Goal: Task Accomplishment & Management: Complete application form

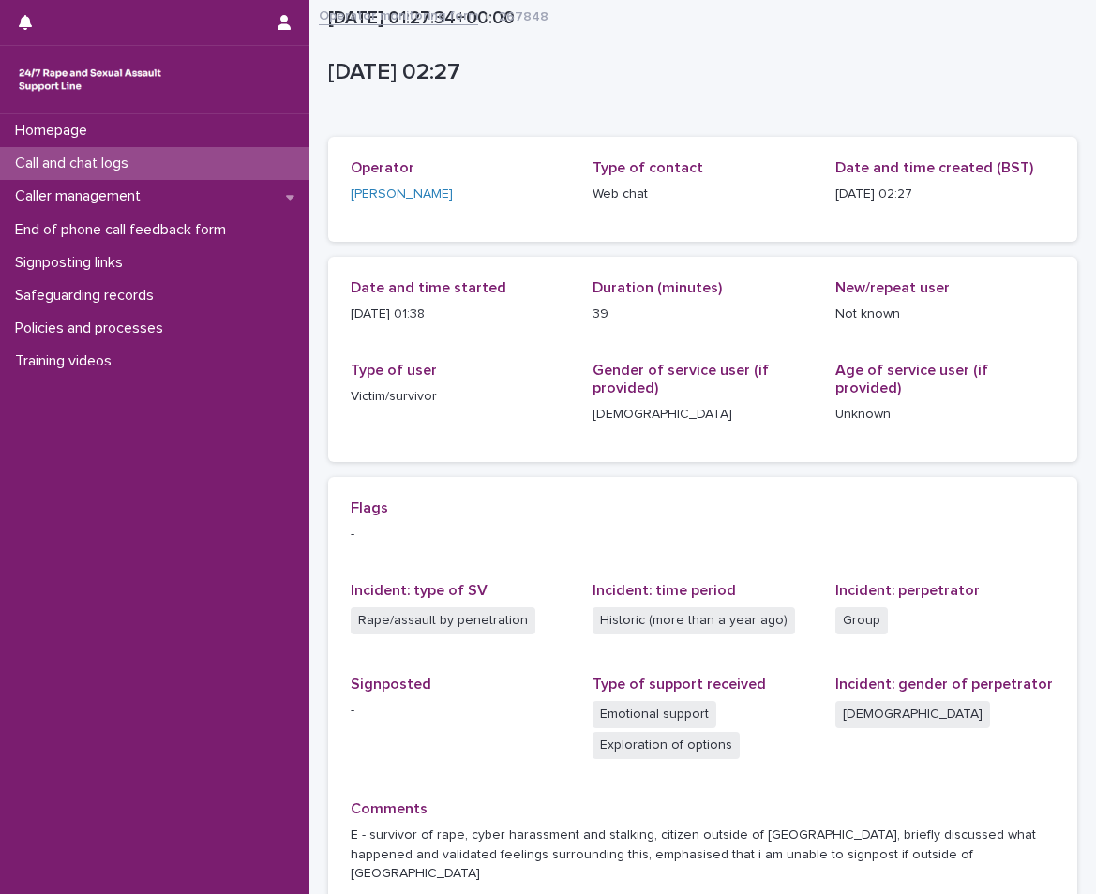
click at [124, 157] on p "Call and chat logs" at bounding box center [76, 164] width 136 height 18
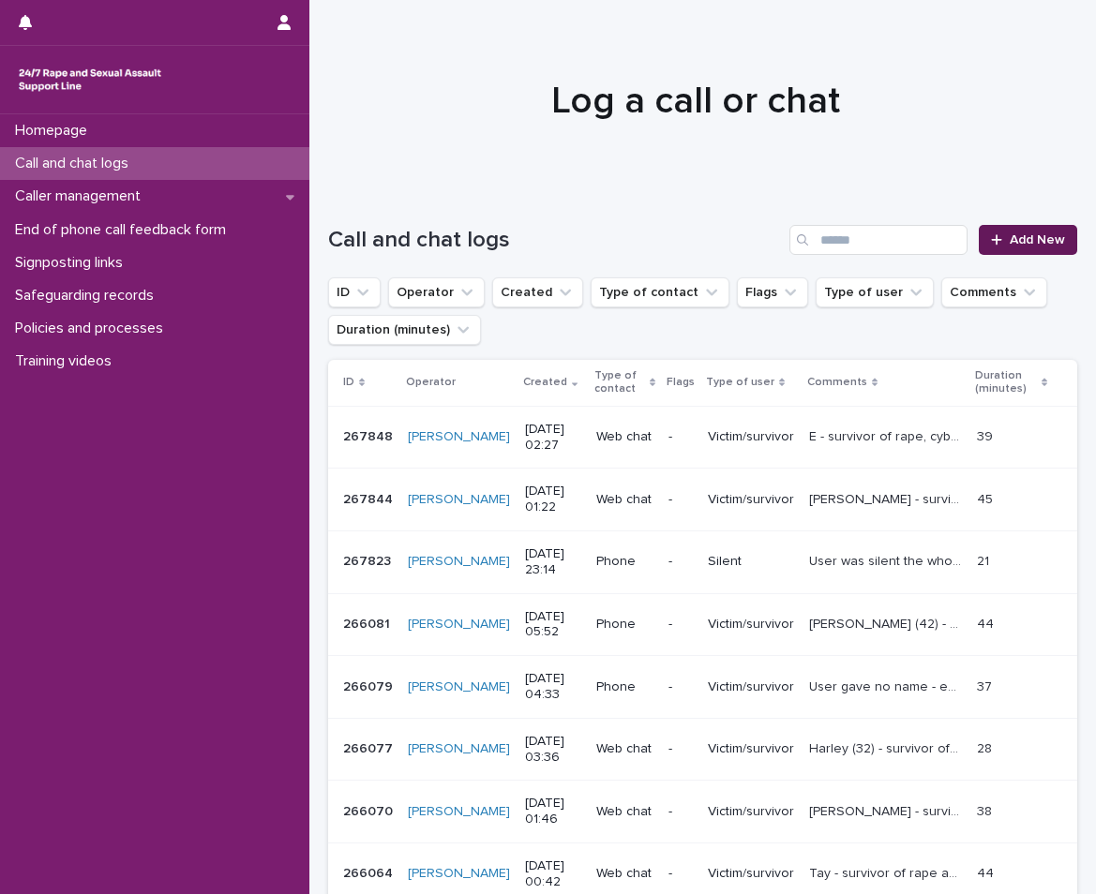
click at [1024, 246] on span "Add New" at bounding box center [1037, 239] width 55 height 13
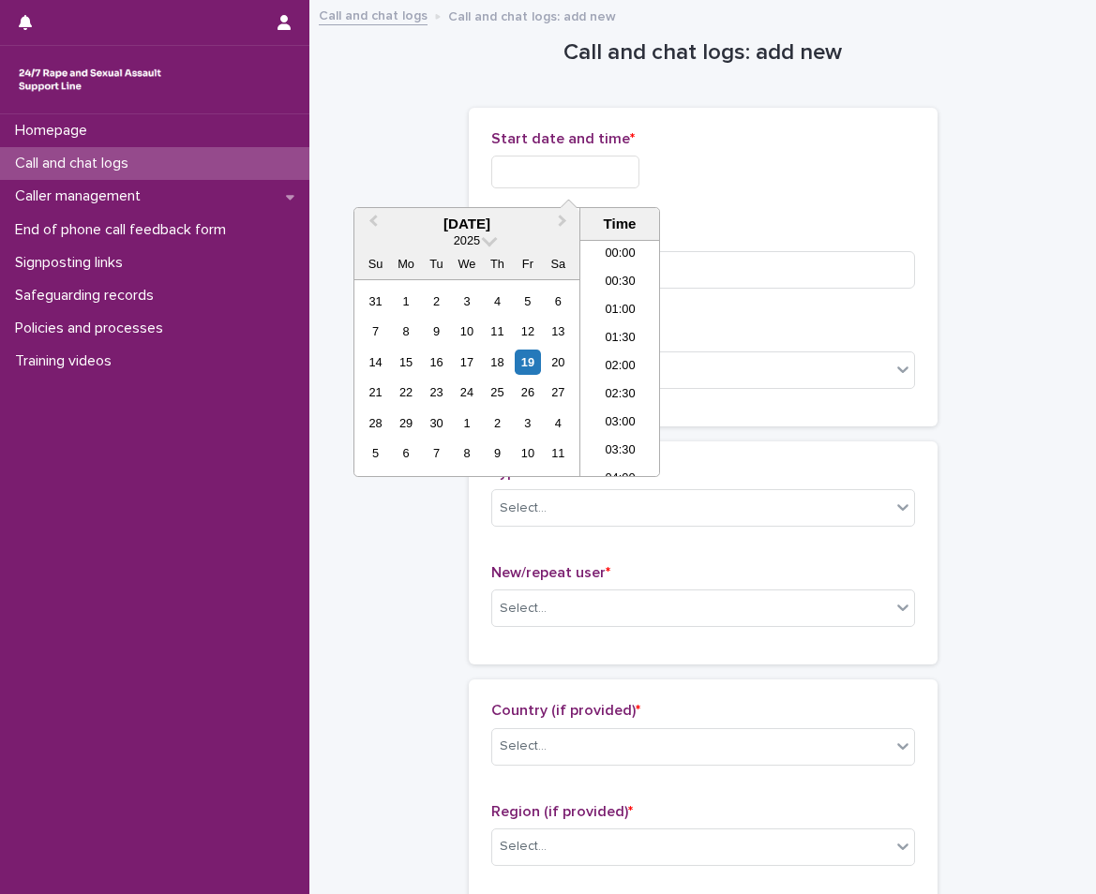
click at [540, 182] on input "text" at bounding box center [565, 172] width 148 height 33
click at [613, 268] on li "02:00" at bounding box center [620, 274] width 80 height 28
click at [622, 173] on input "**********" at bounding box center [565, 172] width 148 height 33
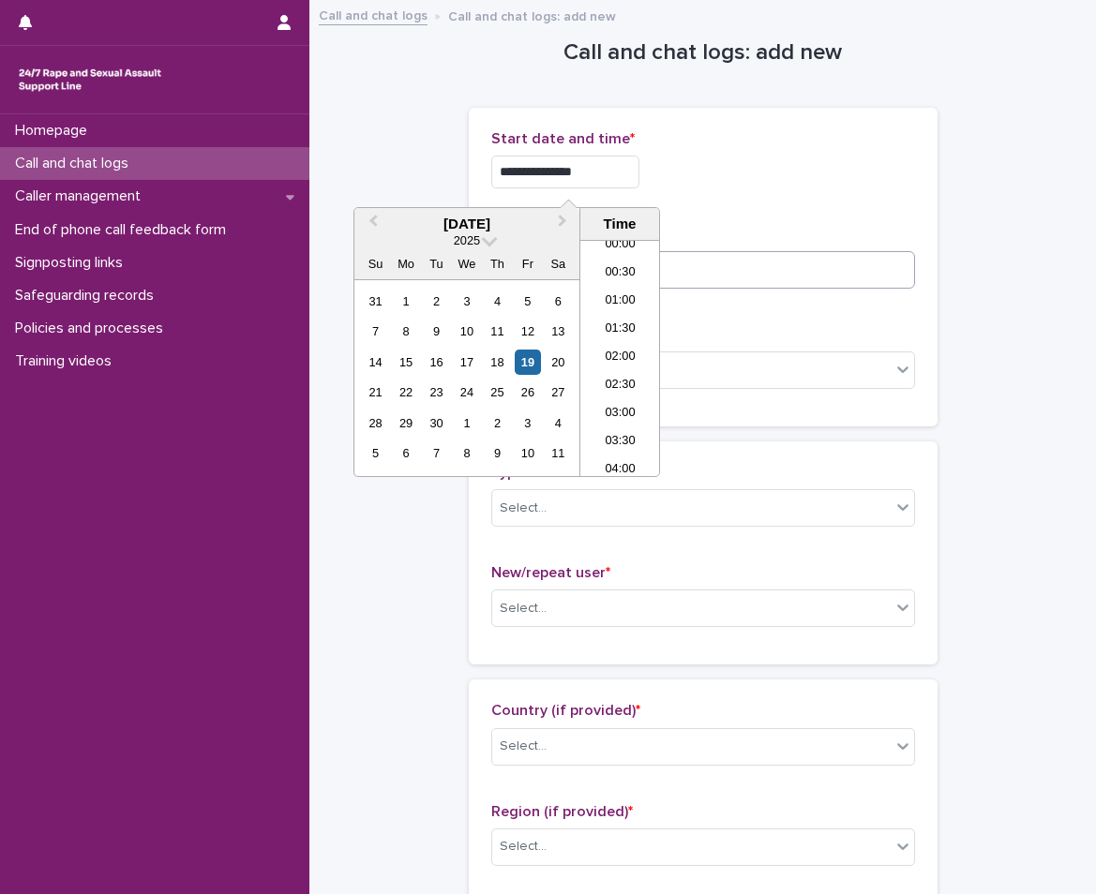
type input "**********"
click at [788, 269] on input at bounding box center [703, 270] width 424 height 38
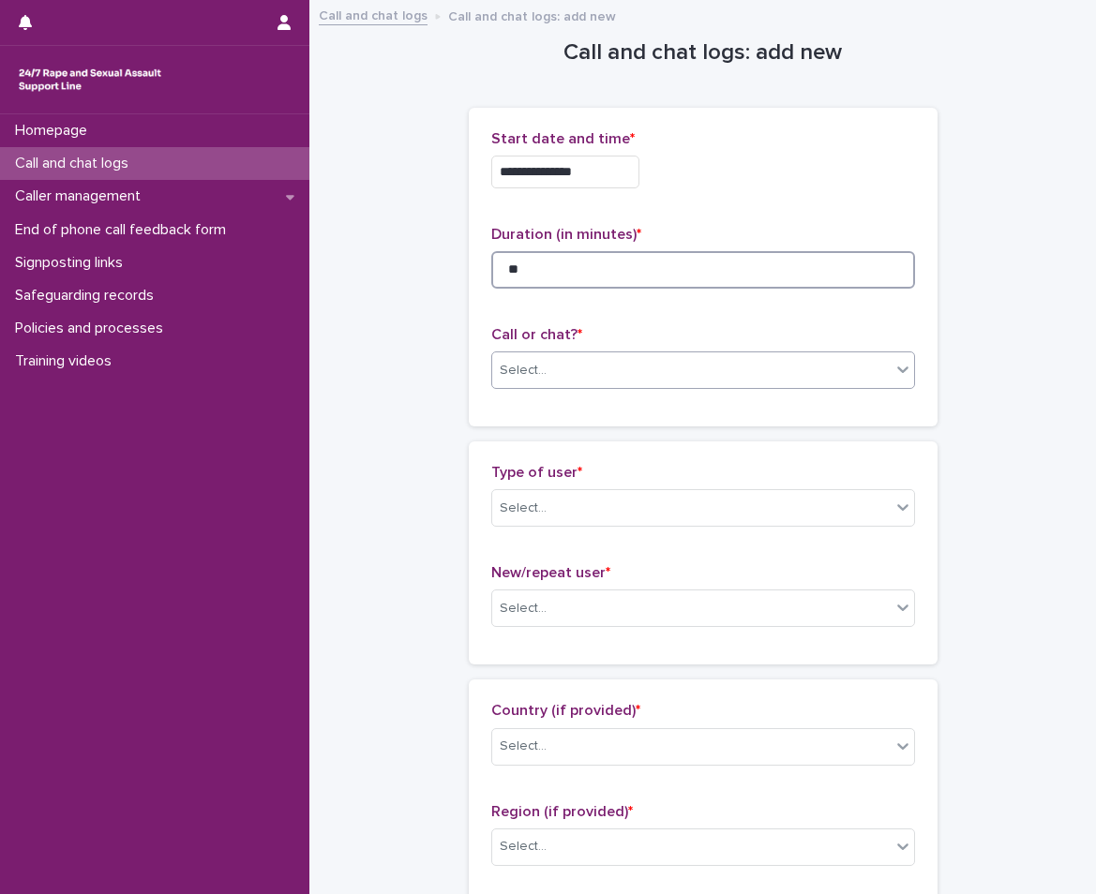
type input "**"
drag, startPoint x: 525, startPoint y: 353, endPoint x: 532, endPoint y: 365, distance: 13.0
click at [531, 353] on div "Select..." at bounding box center [703, 371] width 424 height 38
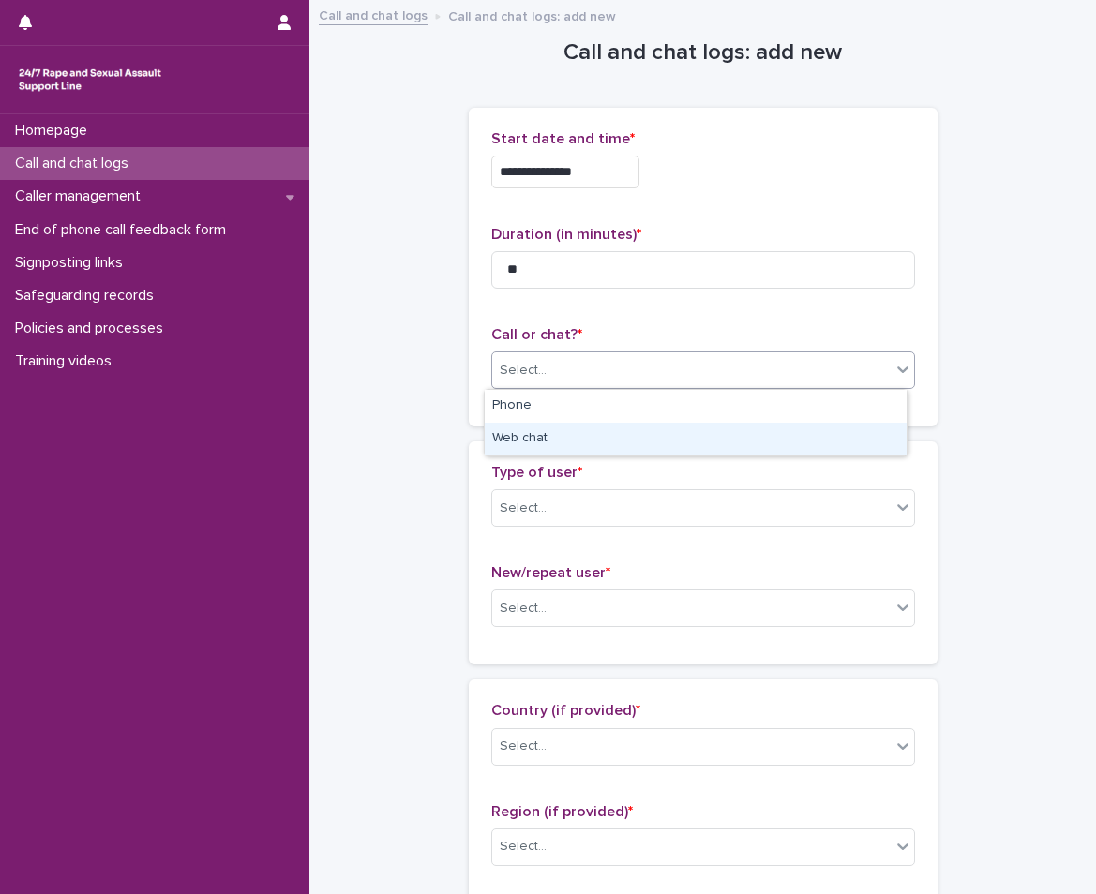
click at [532, 441] on div "Web chat" at bounding box center [696, 439] width 422 height 33
click at [541, 513] on div "Select..." at bounding box center [691, 508] width 398 height 31
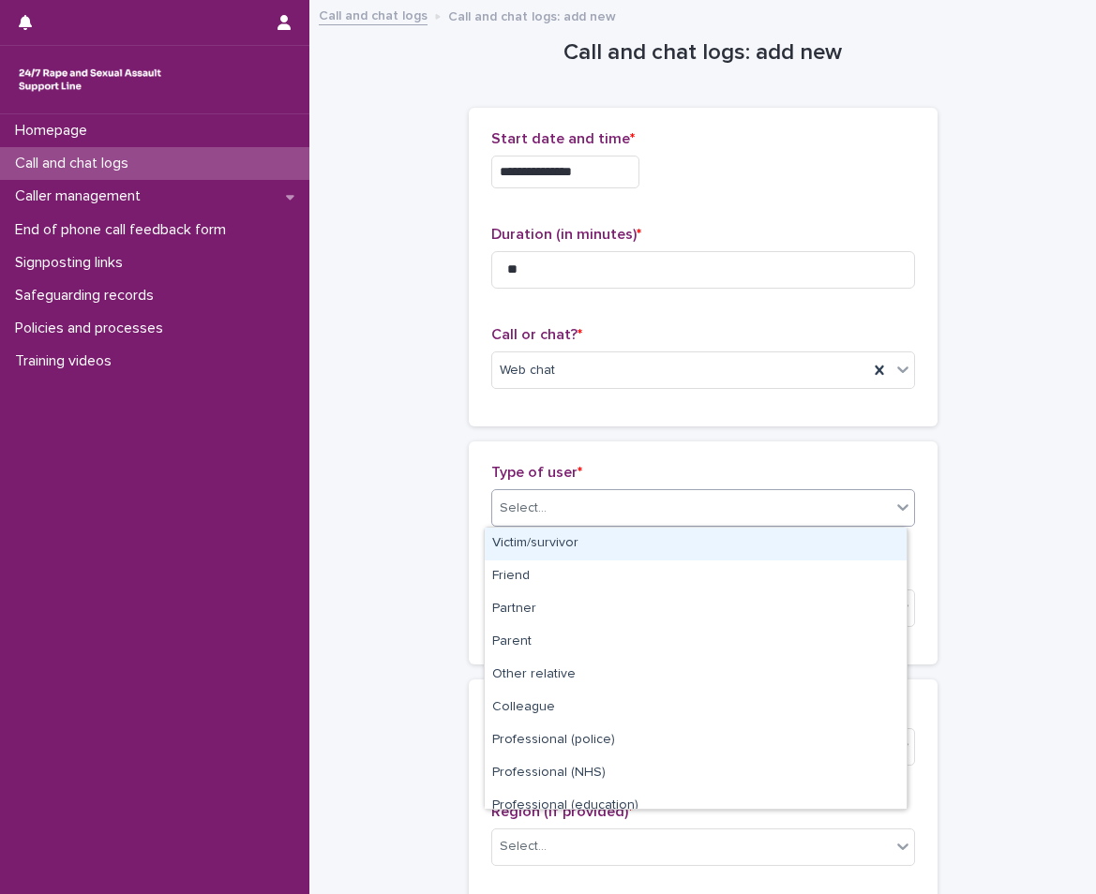
click at [543, 540] on div "Victim/survivor" at bounding box center [696, 544] width 422 height 33
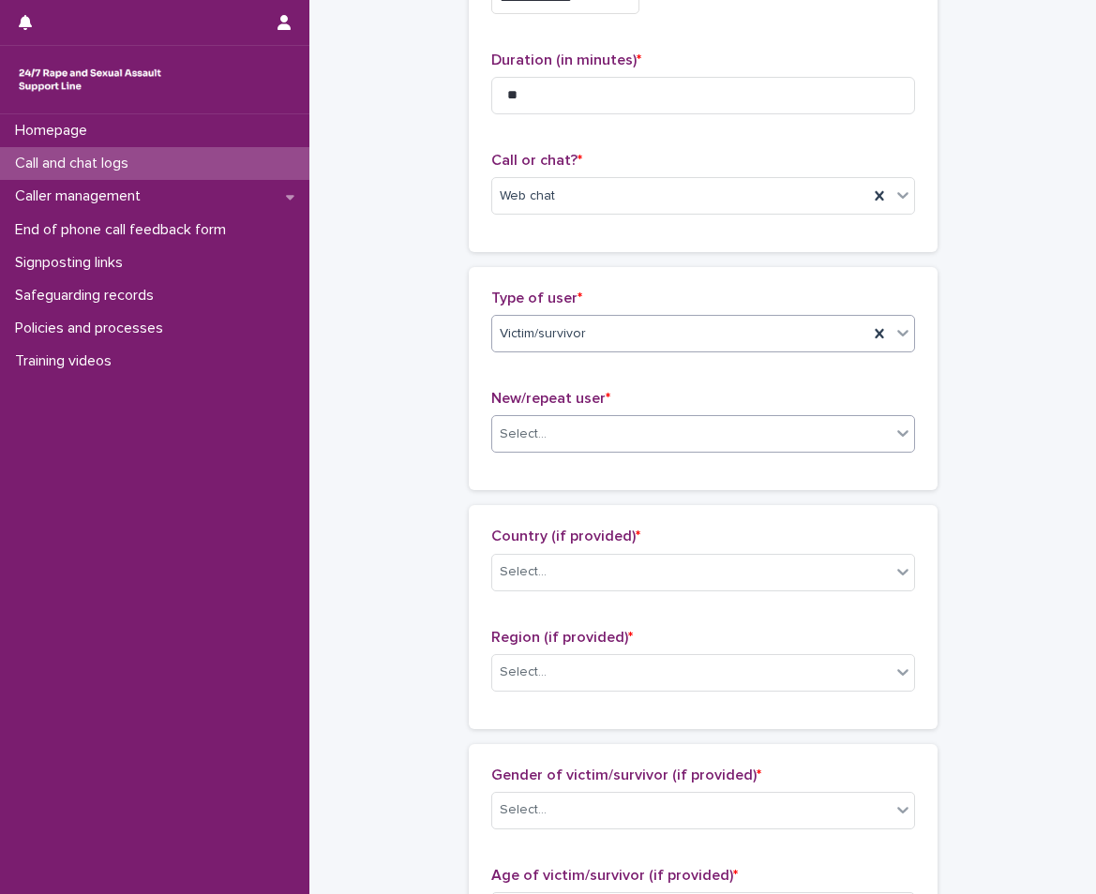
scroll to position [188, 0]
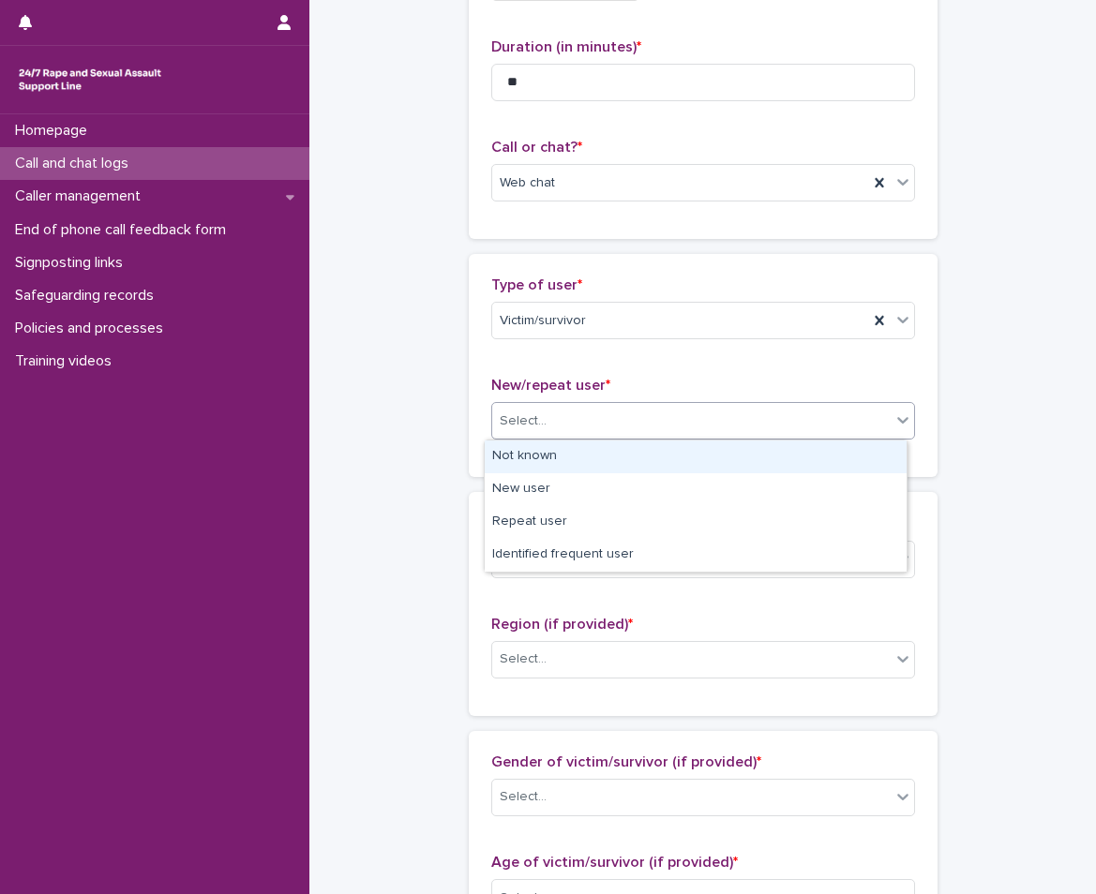
click at [572, 406] on div "Select..." at bounding box center [691, 421] width 398 height 31
click at [546, 454] on div "Not known" at bounding box center [696, 457] width 422 height 33
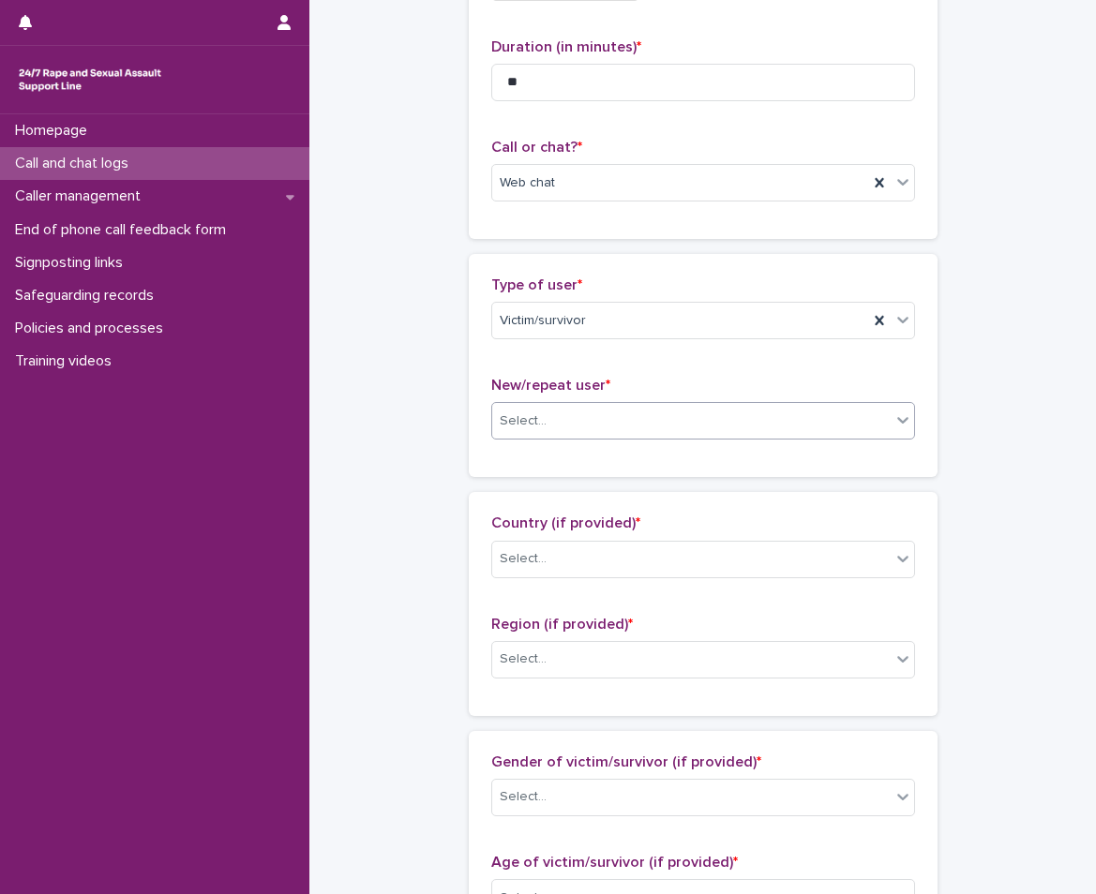
click at [534, 588] on div "Country (if provided) * Select..." at bounding box center [703, 554] width 424 height 78
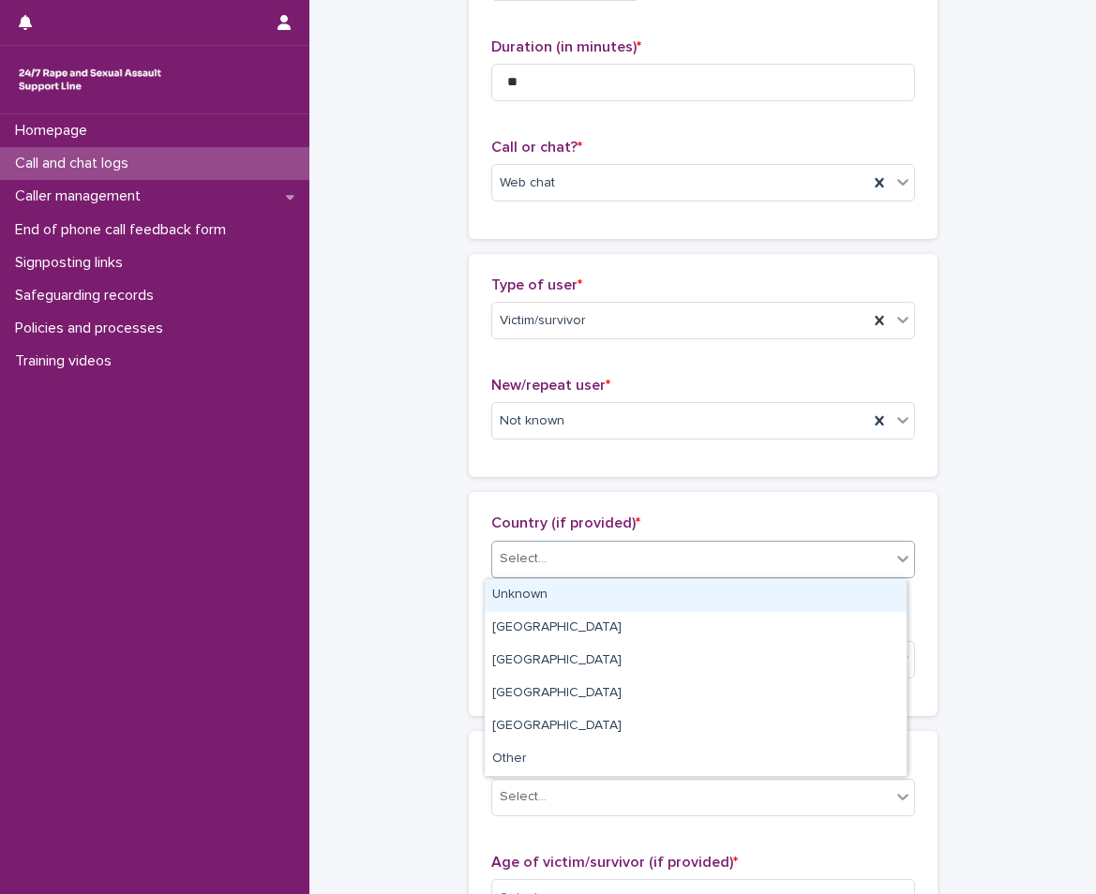
click at [548, 561] on input "text" at bounding box center [549, 559] width 2 height 16
click at [525, 596] on div "Unknown" at bounding box center [696, 595] width 422 height 33
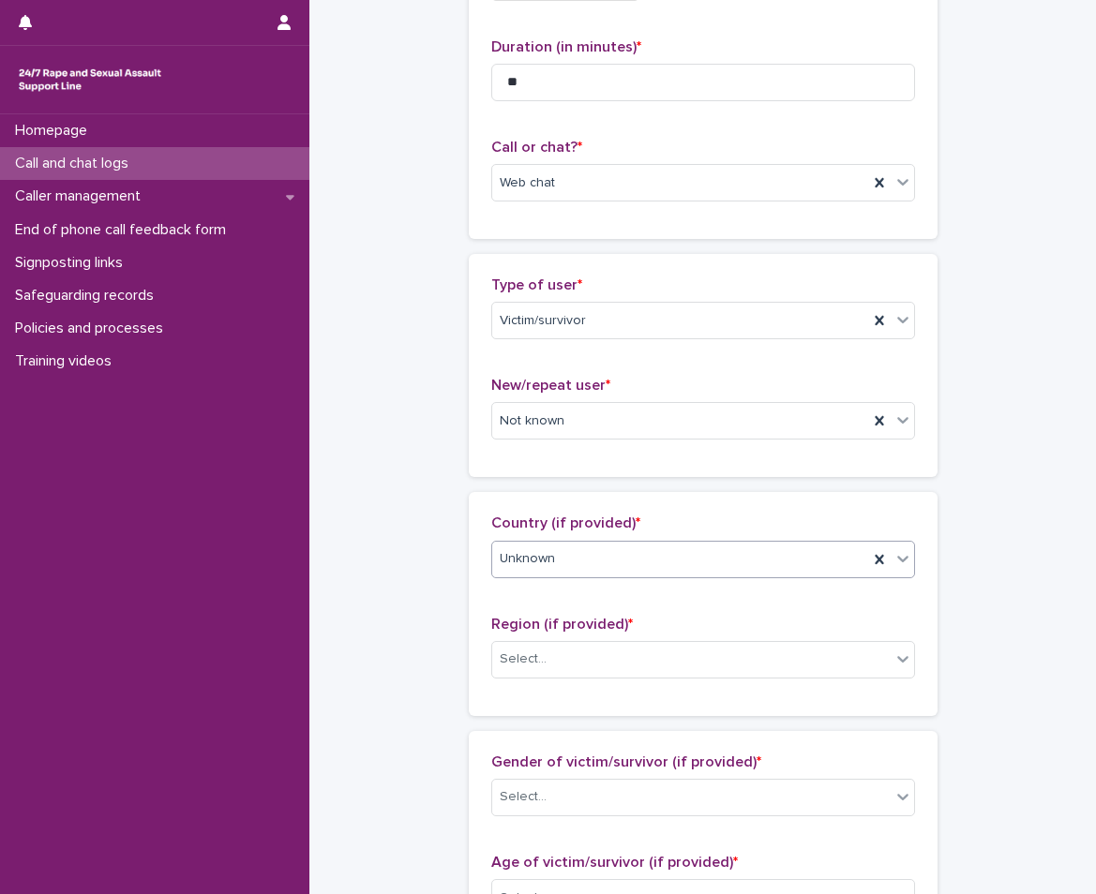
scroll to position [563, 0]
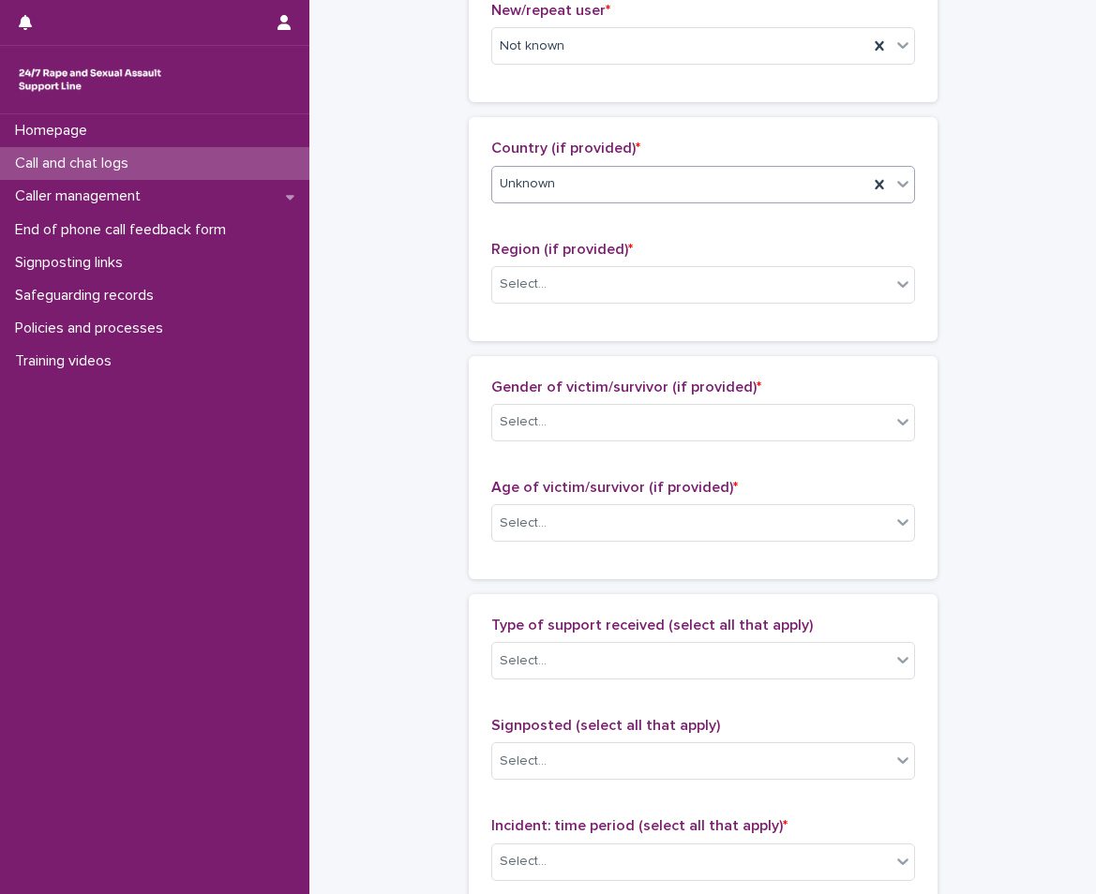
click at [506, 262] on div "Region (if provided) * Select..." at bounding box center [703, 280] width 424 height 78
click at [515, 281] on div "Select..." at bounding box center [523, 285] width 47 height 20
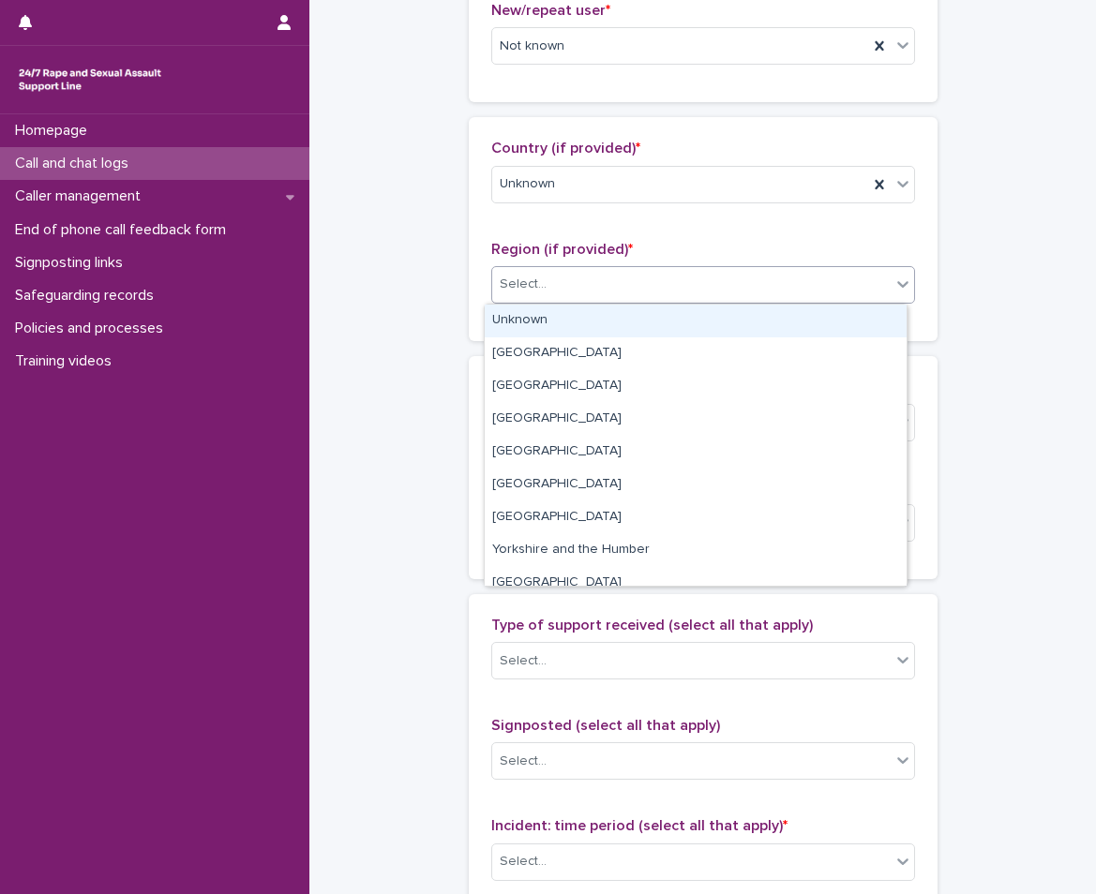
click at [515, 310] on div "Unknown" at bounding box center [696, 321] width 422 height 33
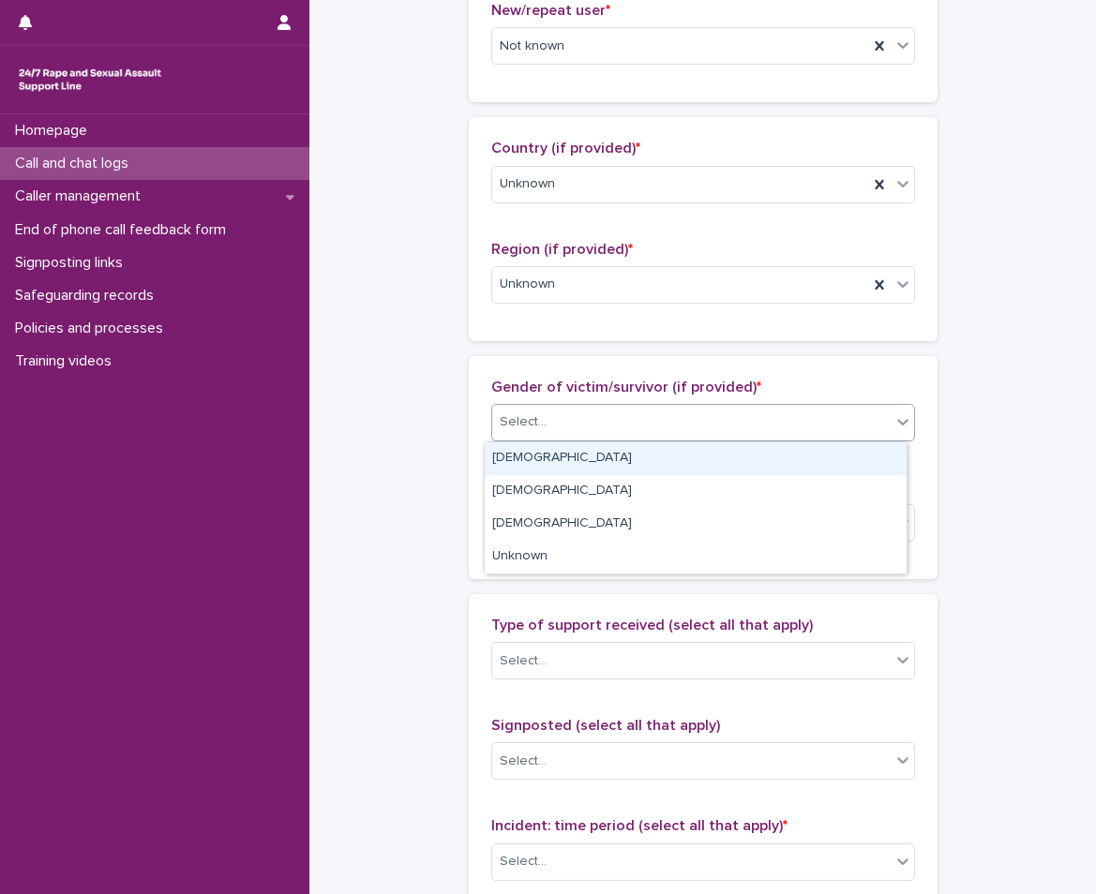
click at [548, 421] on input "text" at bounding box center [549, 422] width 2 height 16
click at [541, 455] on div "[DEMOGRAPHIC_DATA]" at bounding box center [696, 459] width 422 height 33
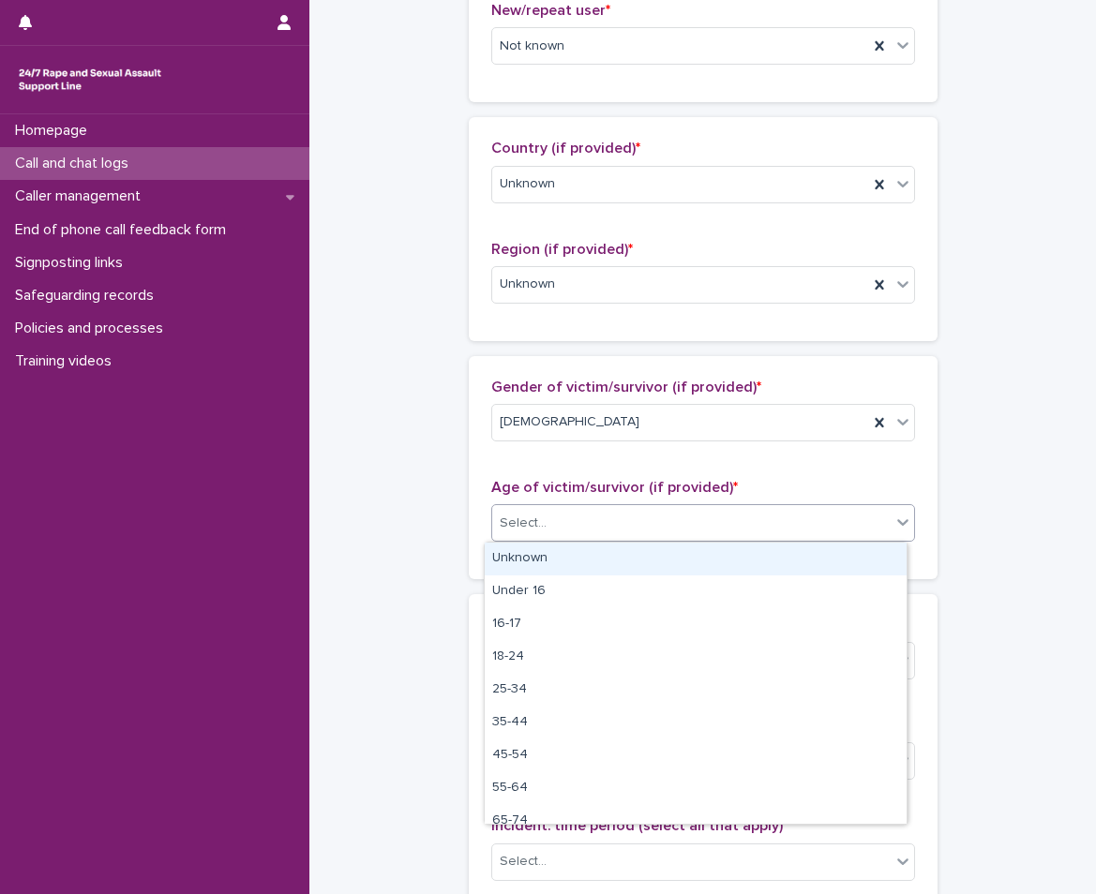
click at [553, 536] on div "Select..." at bounding box center [691, 523] width 398 height 31
click at [553, 554] on div "Unknown" at bounding box center [696, 559] width 422 height 33
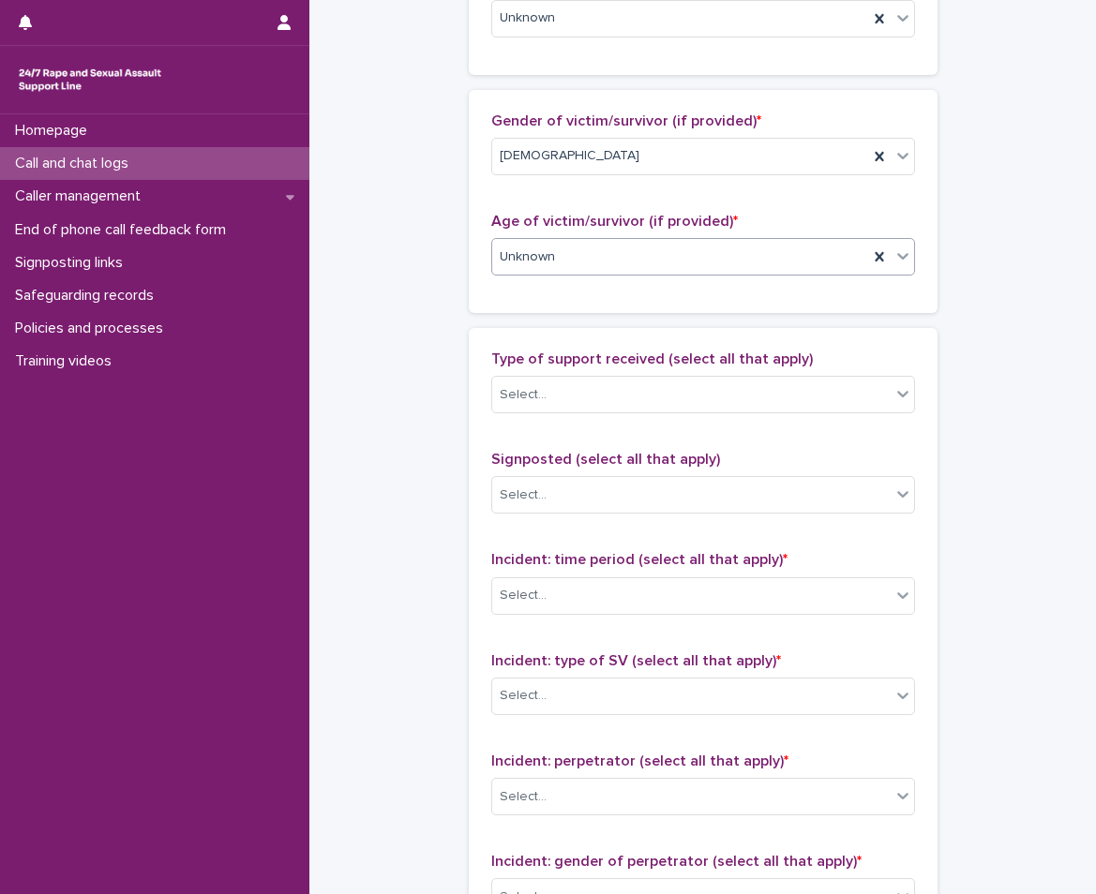
scroll to position [844, 0]
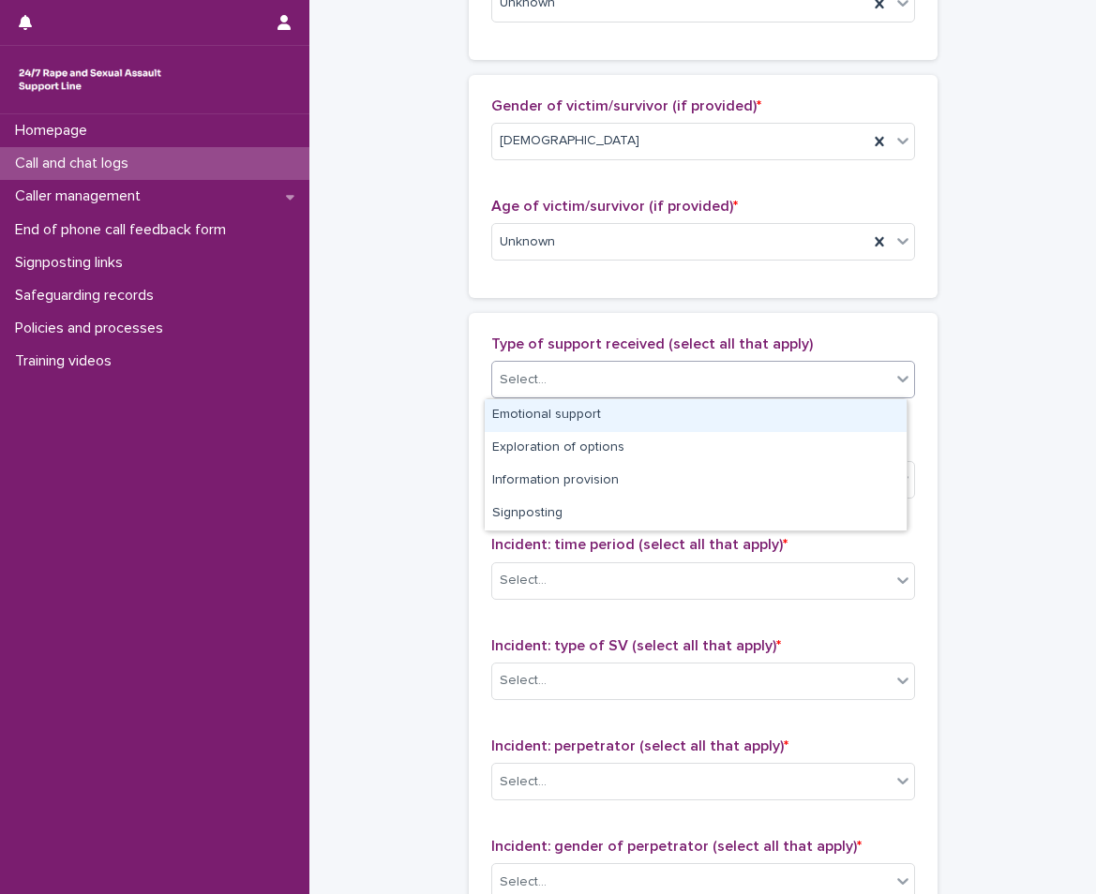
click at [581, 384] on div "Select..." at bounding box center [691, 380] width 398 height 31
click at [561, 420] on div "Emotional support" at bounding box center [696, 415] width 422 height 33
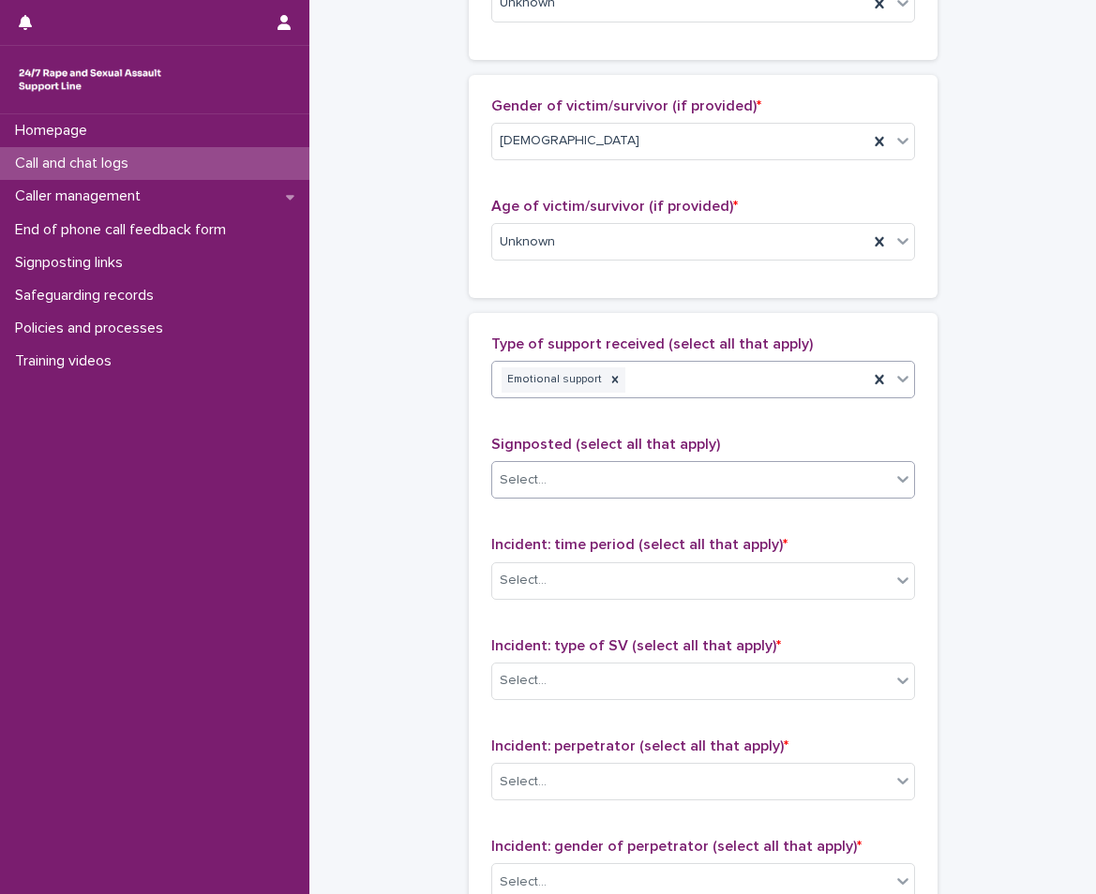
click at [587, 480] on div "Select..." at bounding box center [691, 480] width 398 height 31
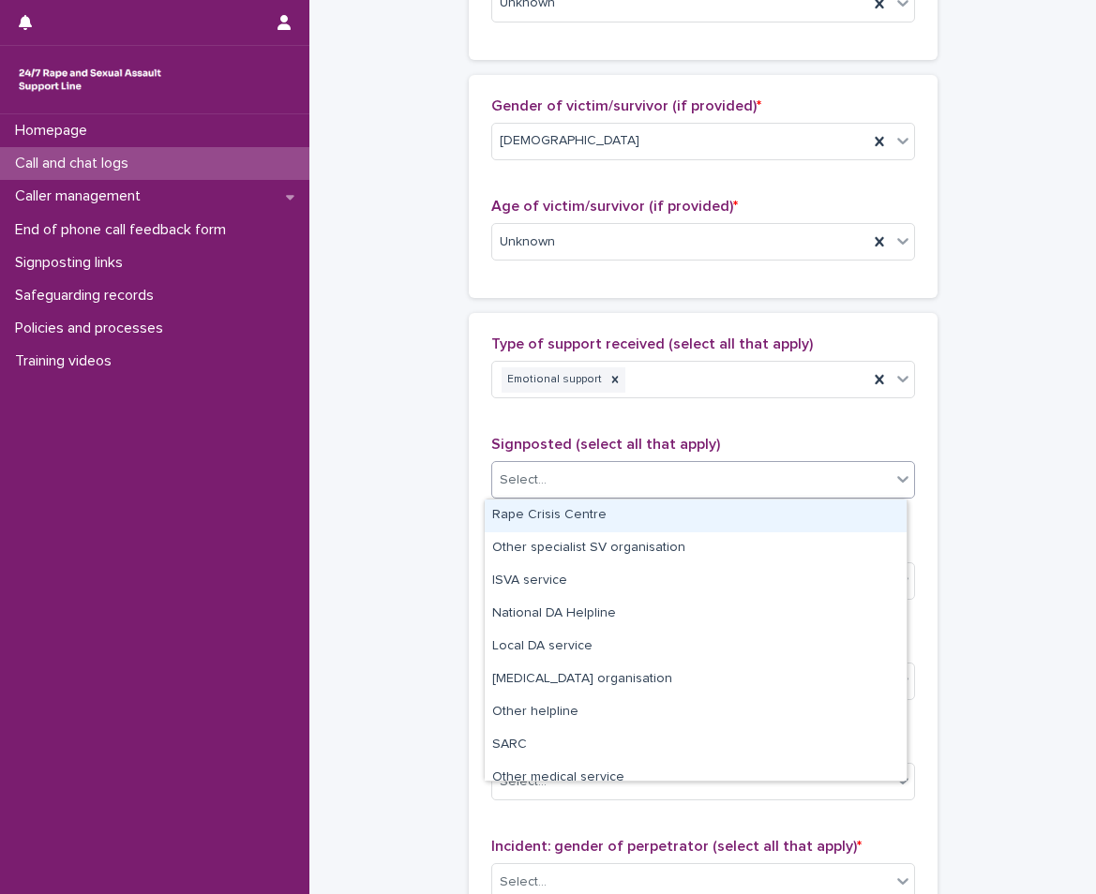
click at [585, 443] on span "Signposted (select all that apply)" at bounding box center [605, 444] width 229 height 15
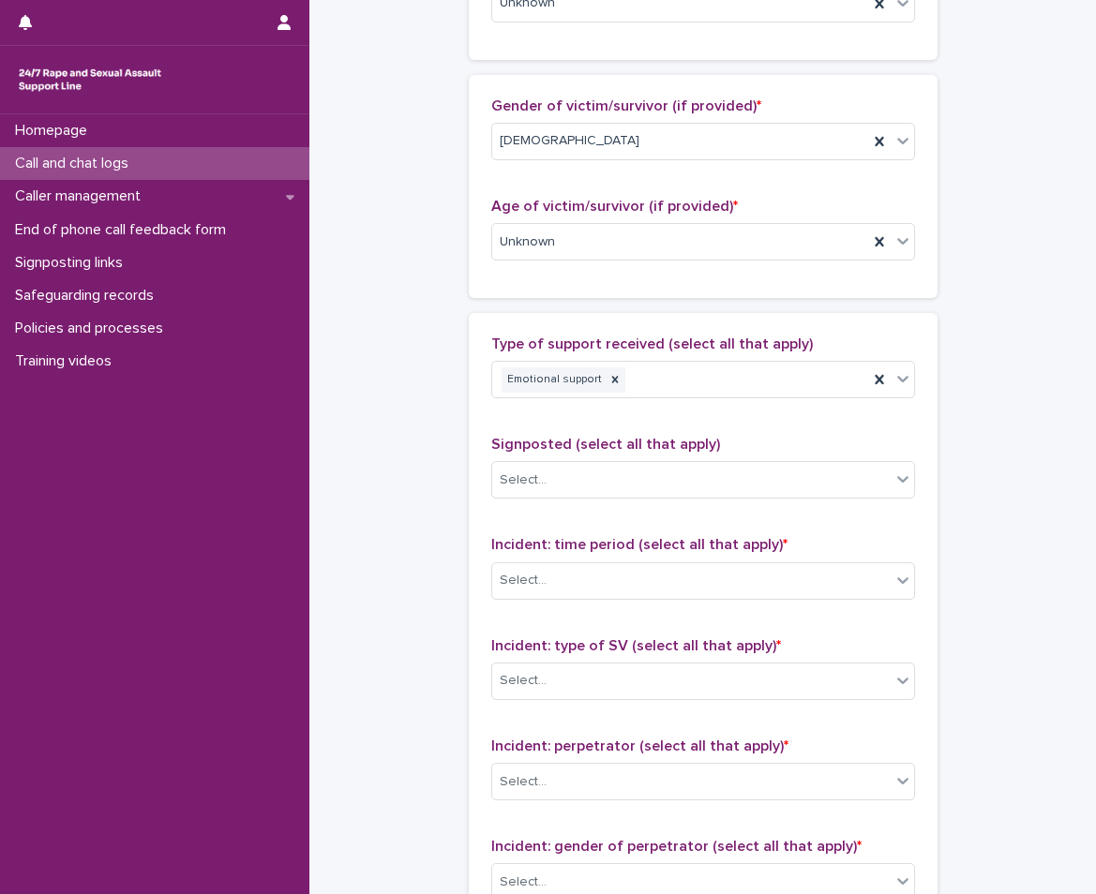
scroll to position [1125, 0]
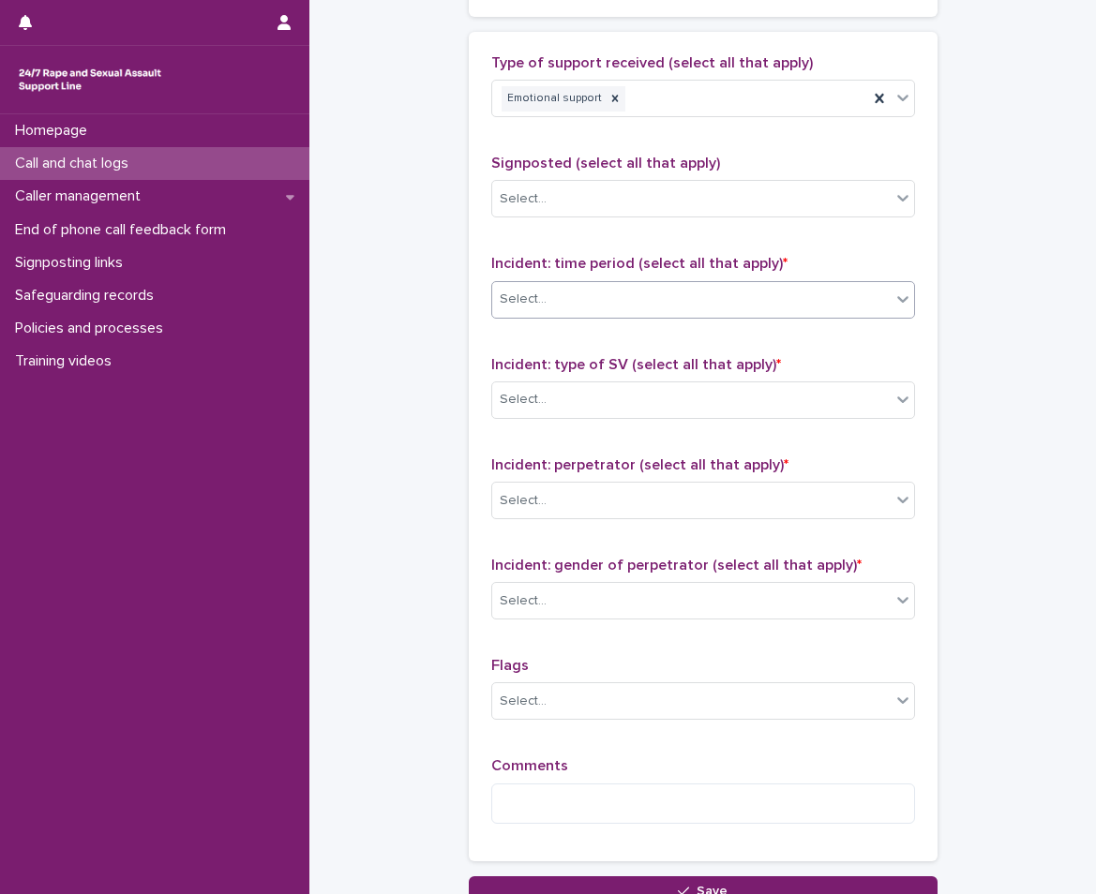
click at [587, 294] on div "Select..." at bounding box center [691, 299] width 398 height 31
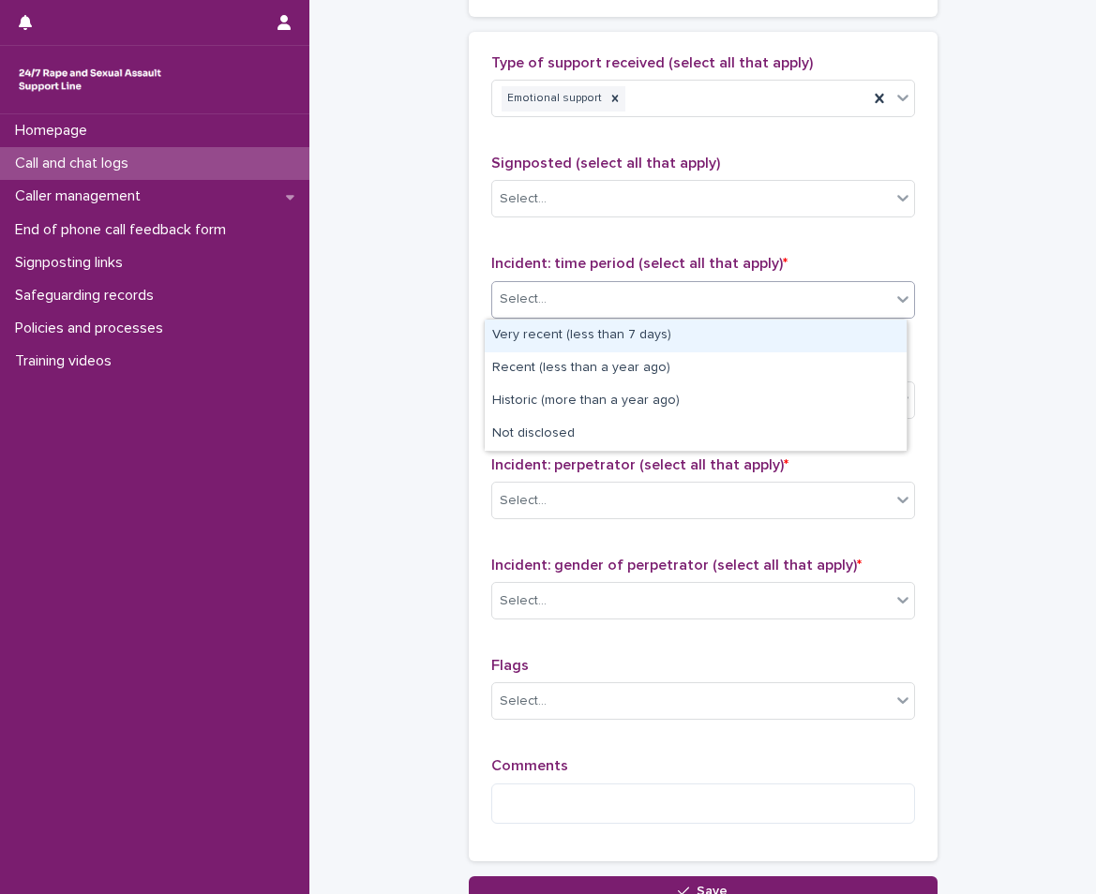
click at [579, 337] on div "Very recent (less than 7 days)" at bounding box center [696, 336] width 422 height 33
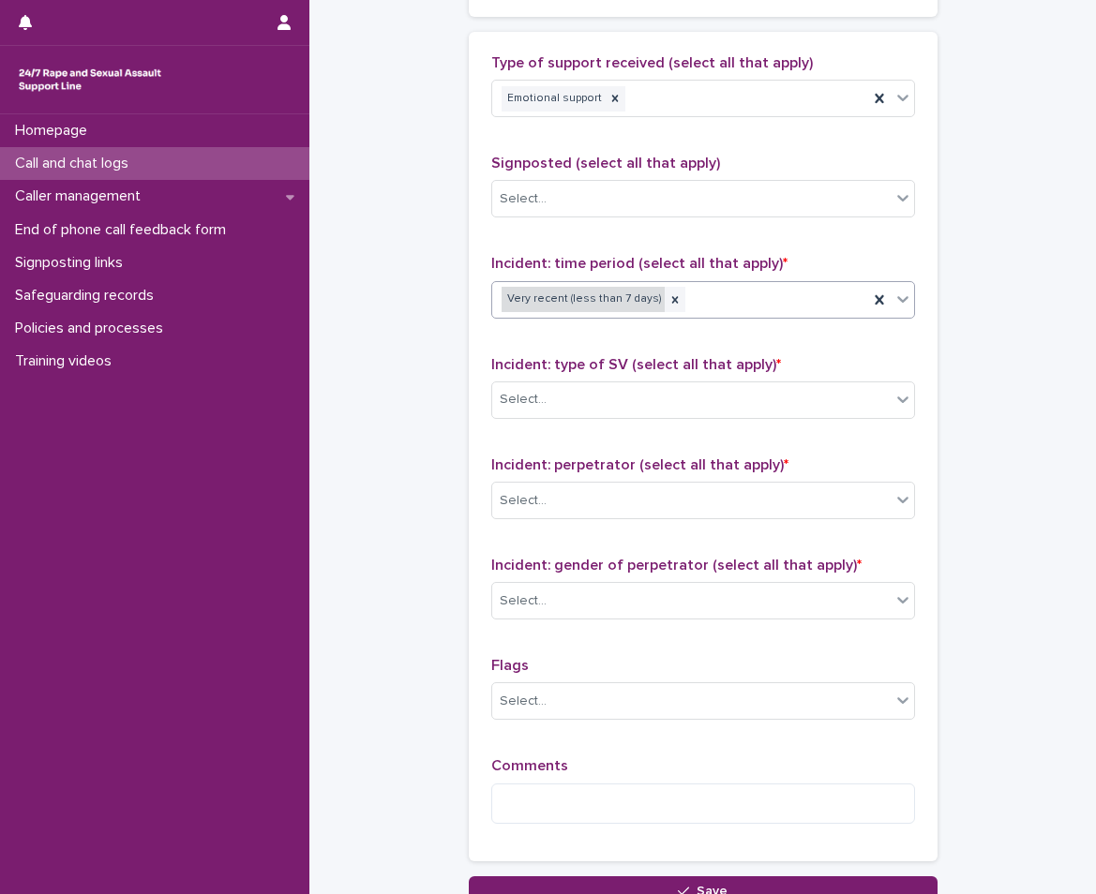
click at [644, 298] on div "Very recent (less than 7 days)" at bounding box center [583, 299] width 163 height 25
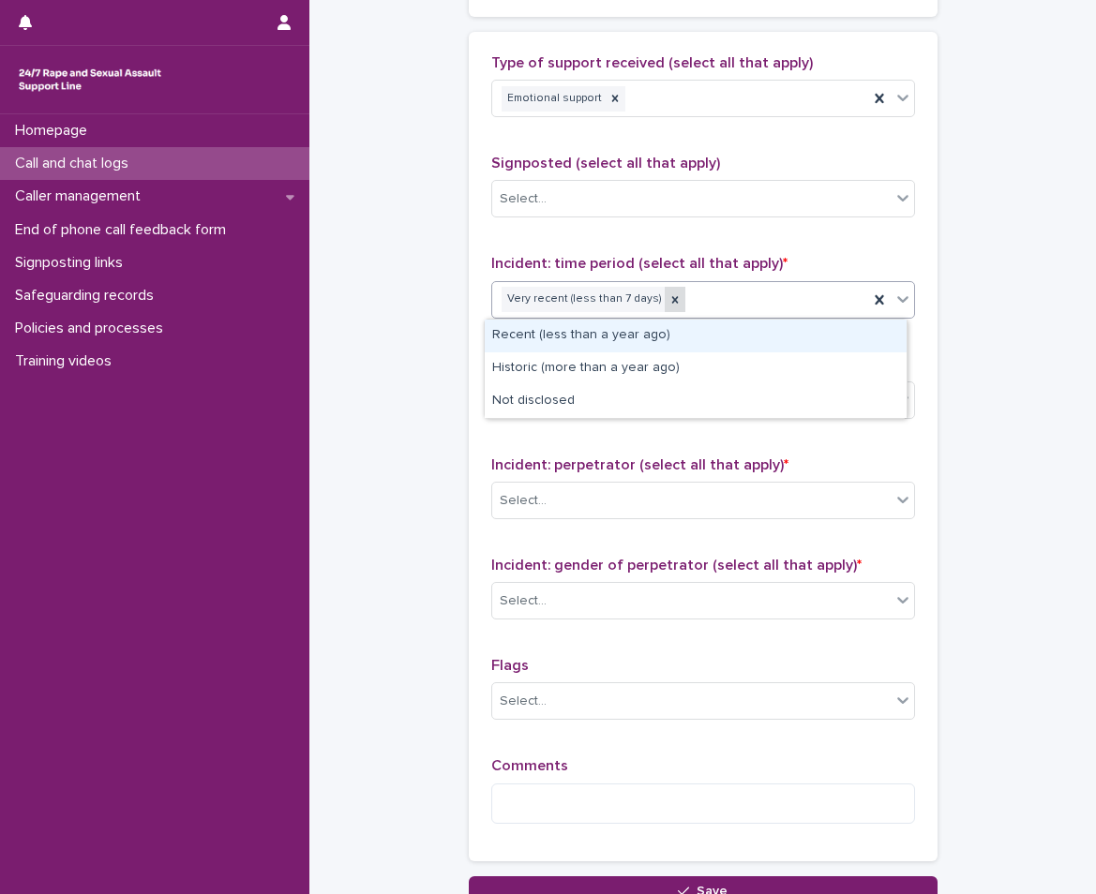
click at [668, 298] on icon at bounding box center [674, 299] width 13 height 13
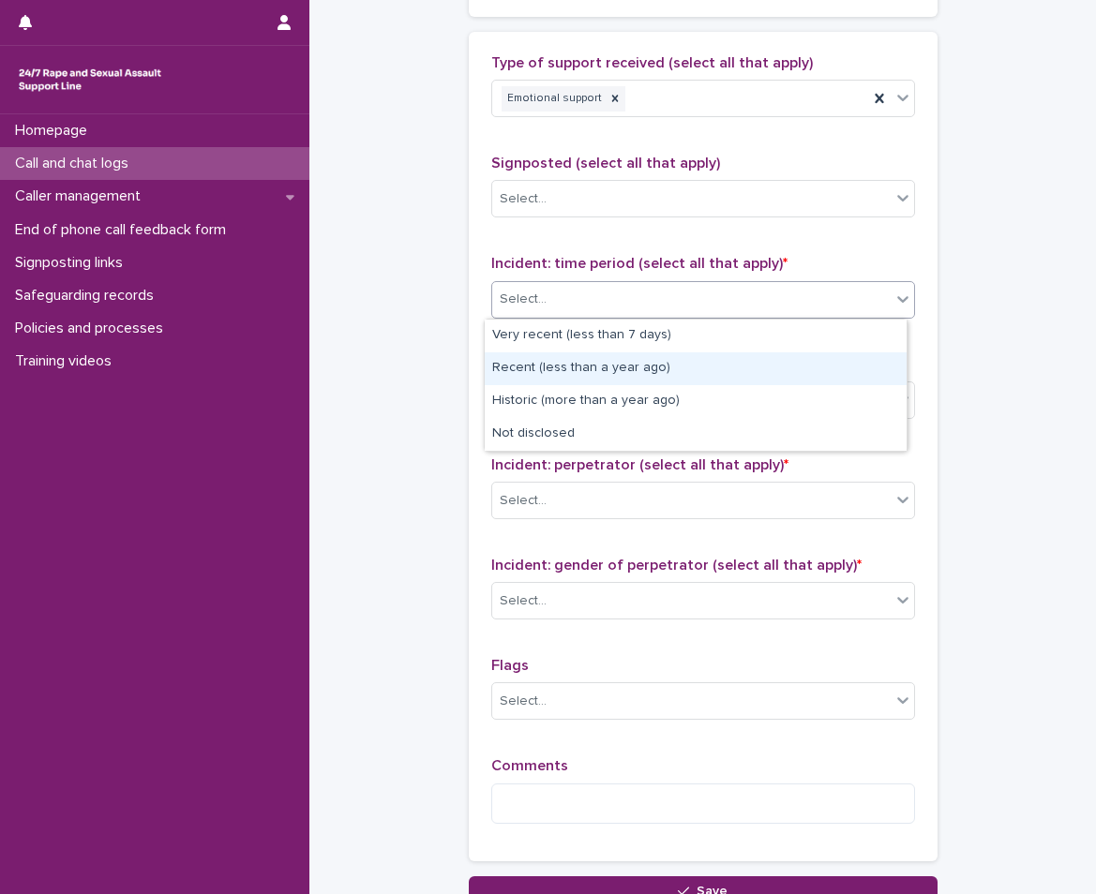
click at [620, 377] on div "Recent (less than a year ago)" at bounding box center [696, 369] width 422 height 33
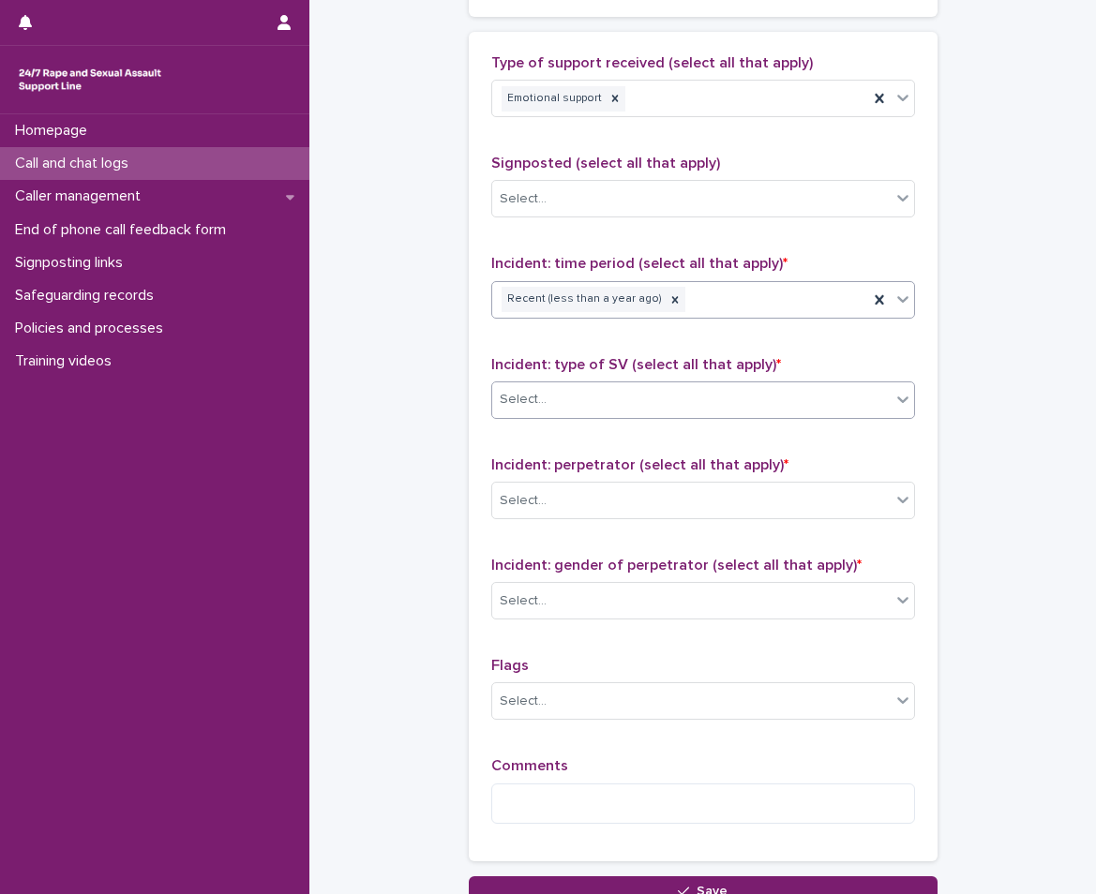
click at [622, 398] on div "Select..." at bounding box center [691, 399] width 398 height 31
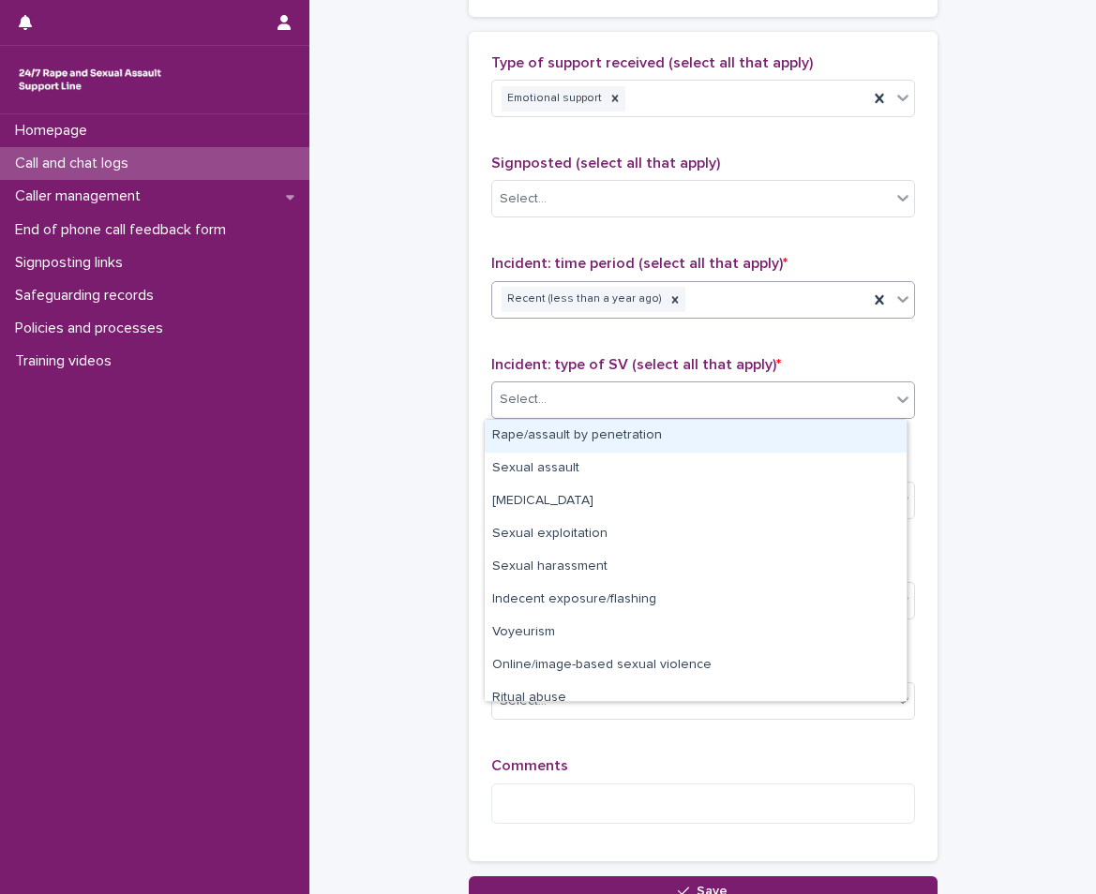
click at [594, 432] on div "Rape/assault by penetration" at bounding box center [696, 436] width 422 height 33
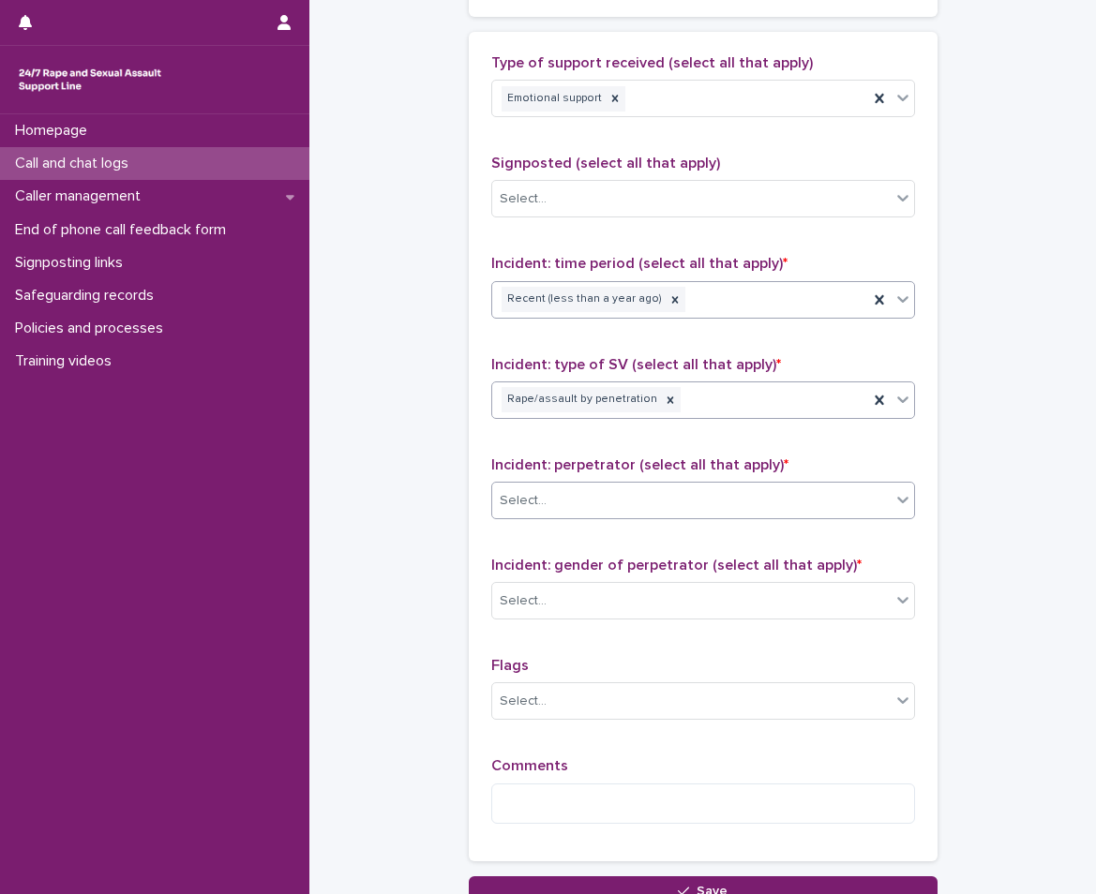
click at [568, 518] on div "Select..." at bounding box center [703, 501] width 424 height 38
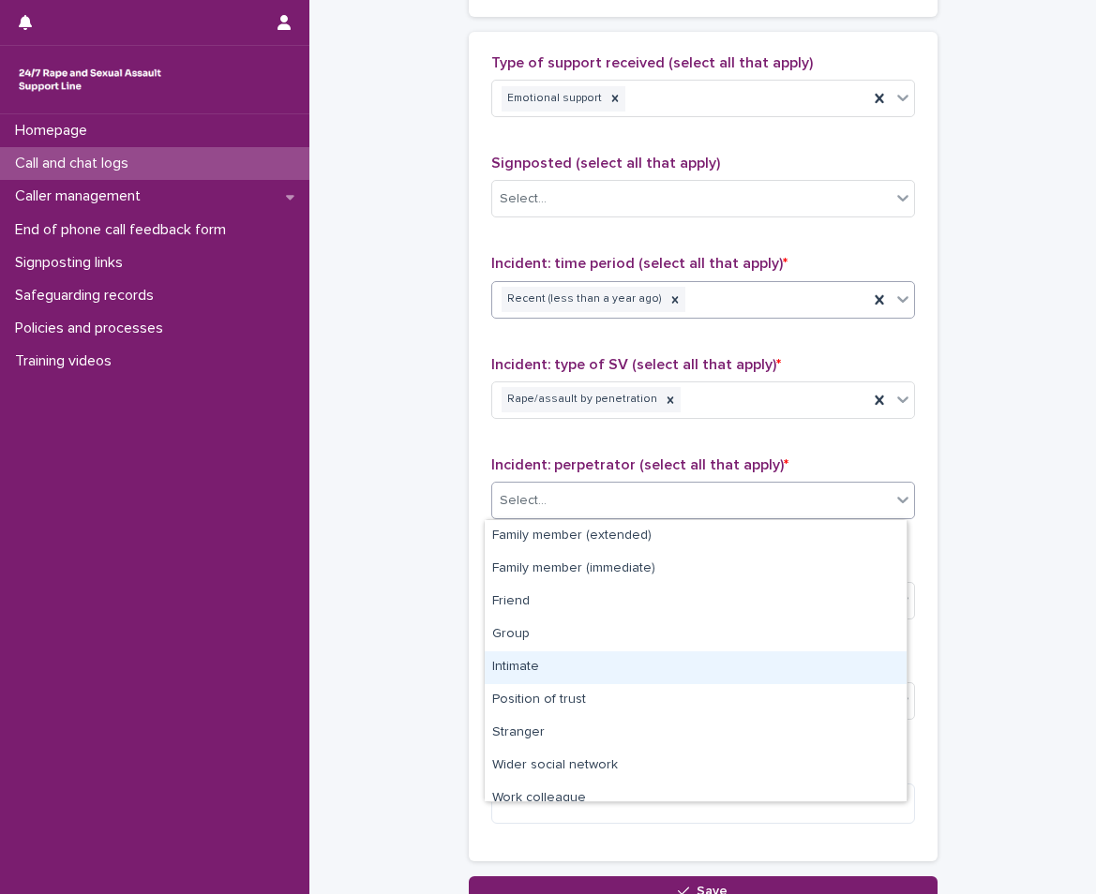
click at [543, 661] on div "Intimate" at bounding box center [696, 668] width 422 height 33
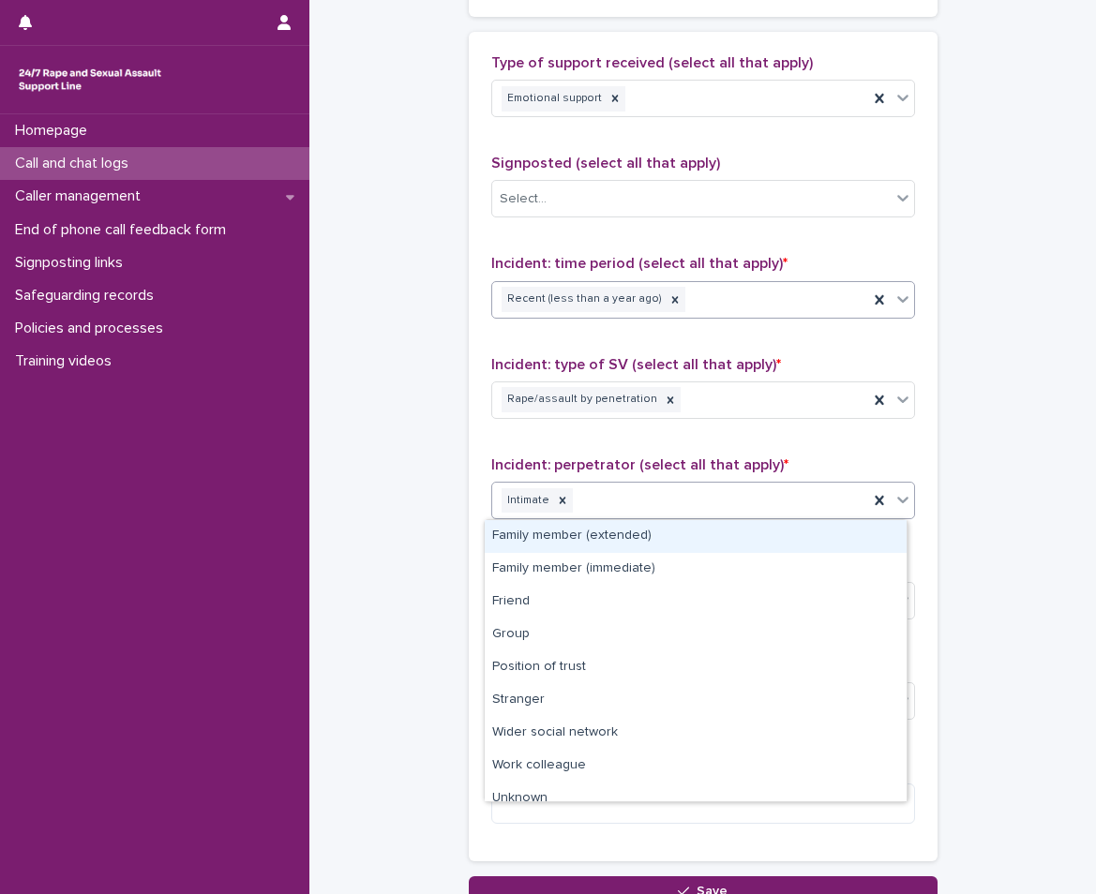
click at [563, 505] on div "Intimate" at bounding box center [680, 501] width 376 height 33
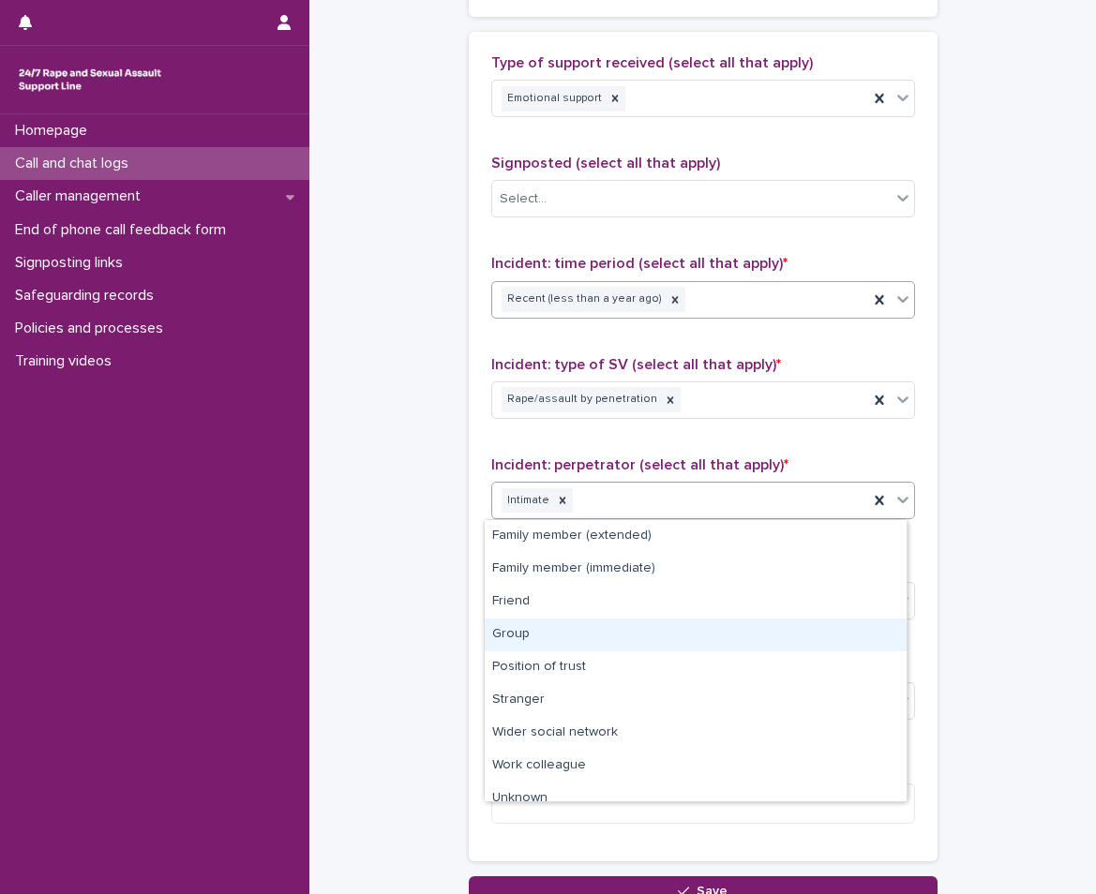
click at [558, 638] on div "Group" at bounding box center [696, 635] width 422 height 33
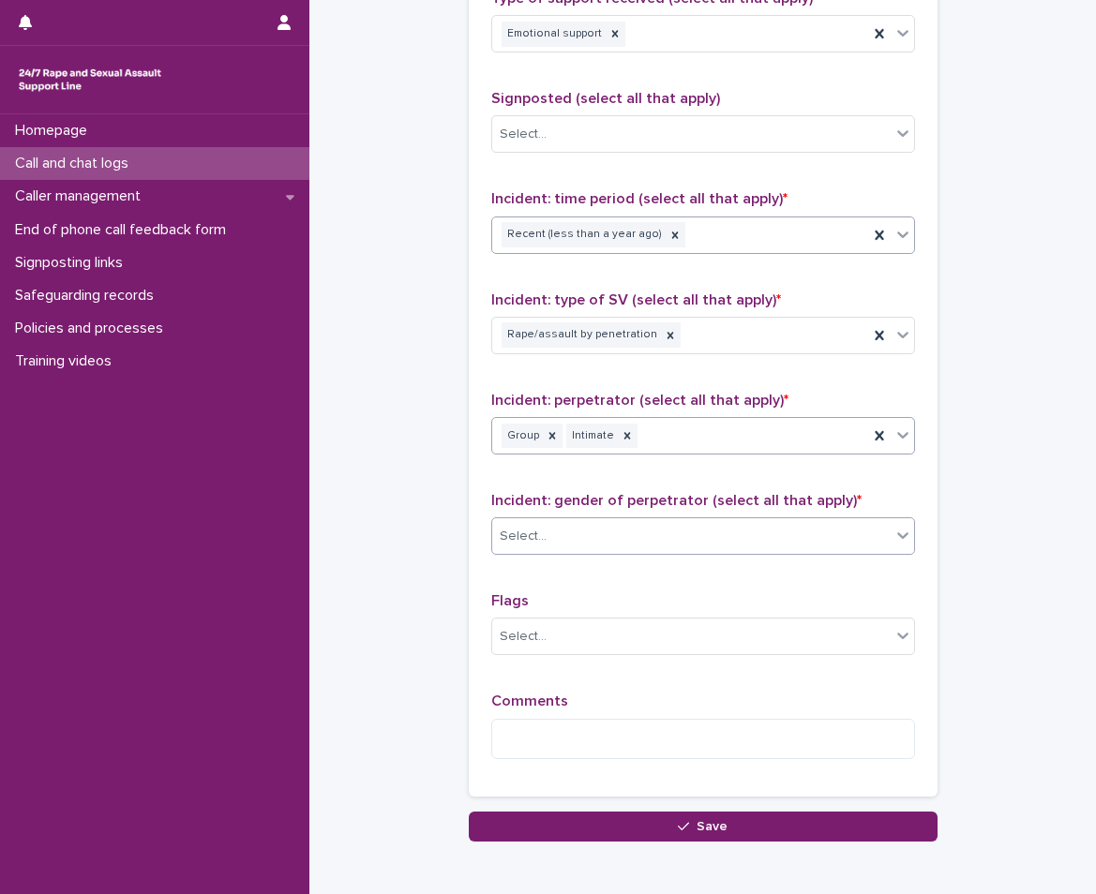
scroll to position [1219, 0]
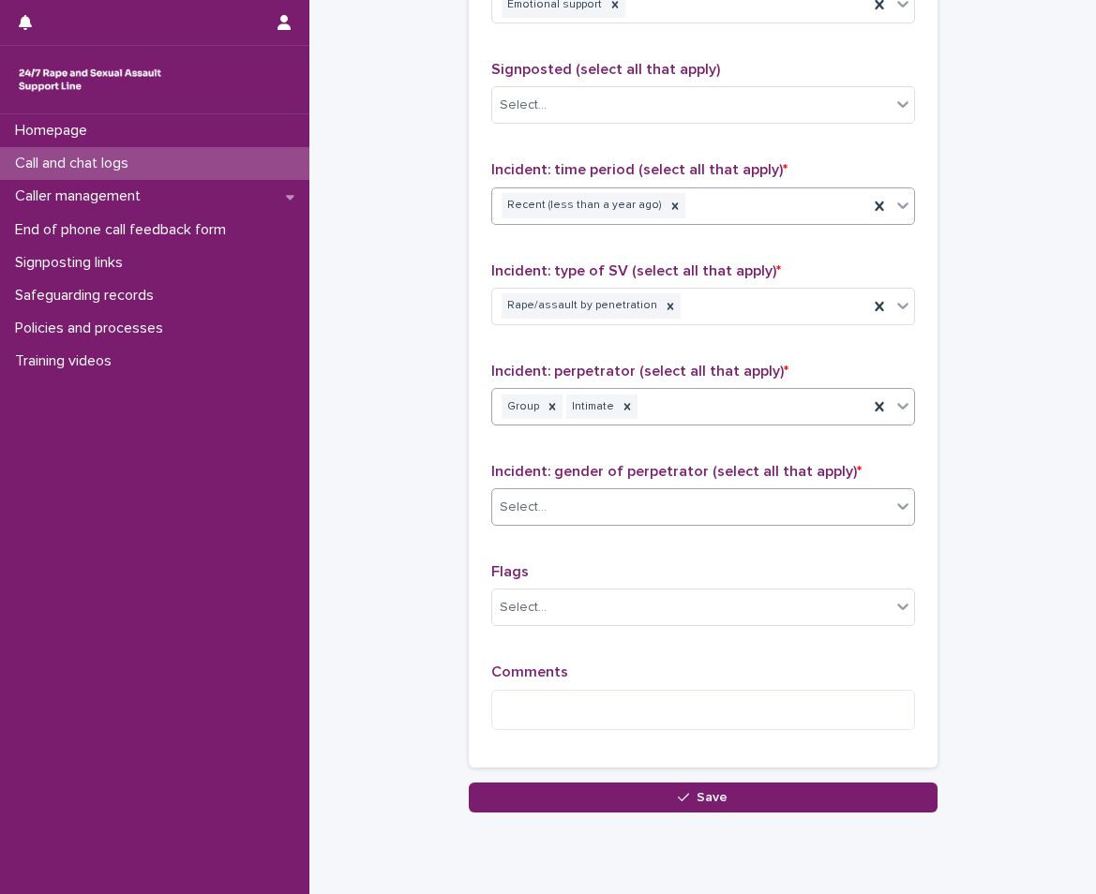
click at [572, 516] on div "Select..." at bounding box center [691, 507] width 398 height 31
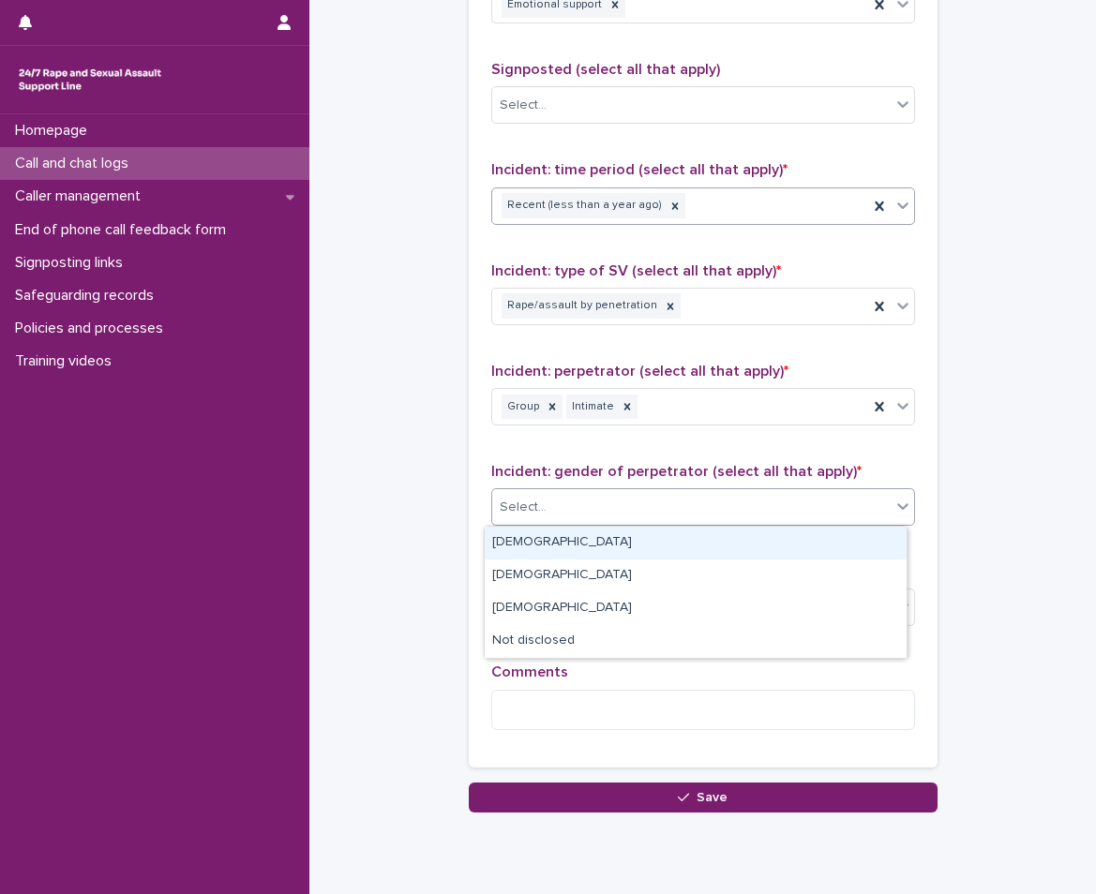
click at [544, 548] on div "[DEMOGRAPHIC_DATA]" at bounding box center [696, 543] width 422 height 33
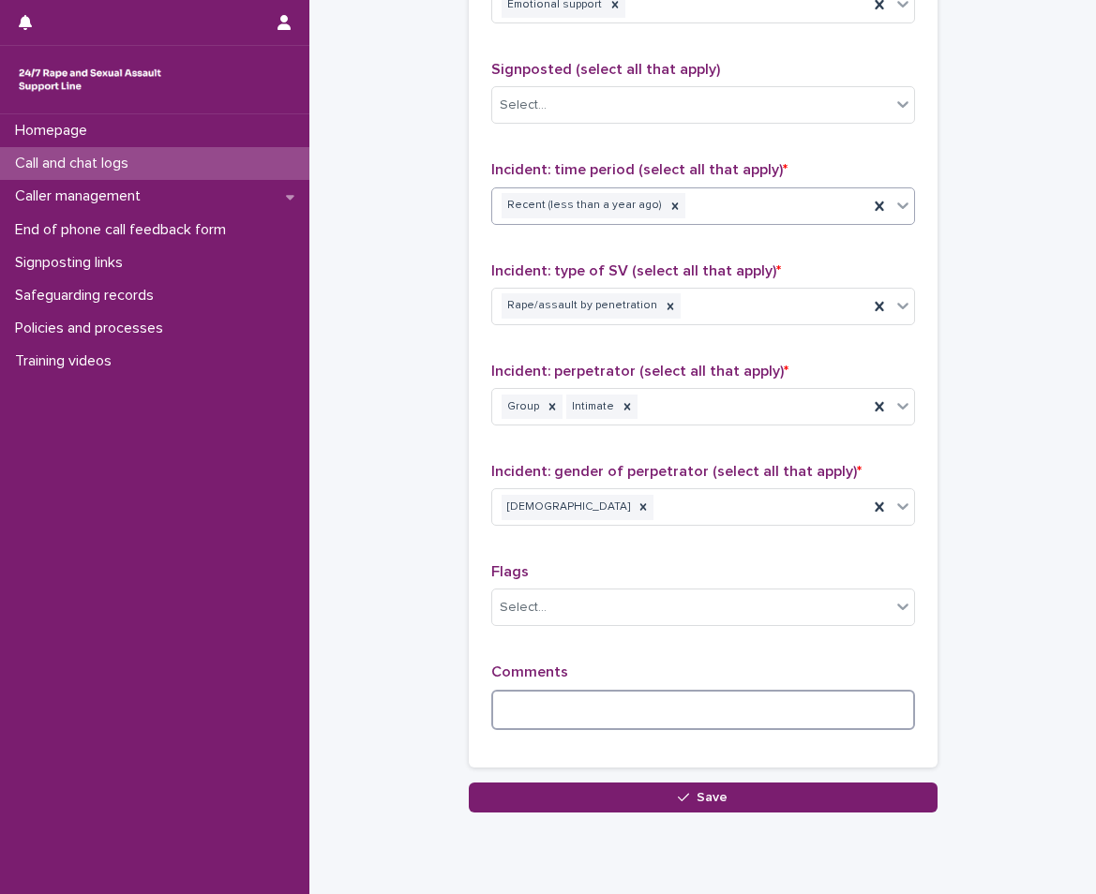
click at [549, 692] on textarea at bounding box center [703, 710] width 424 height 40
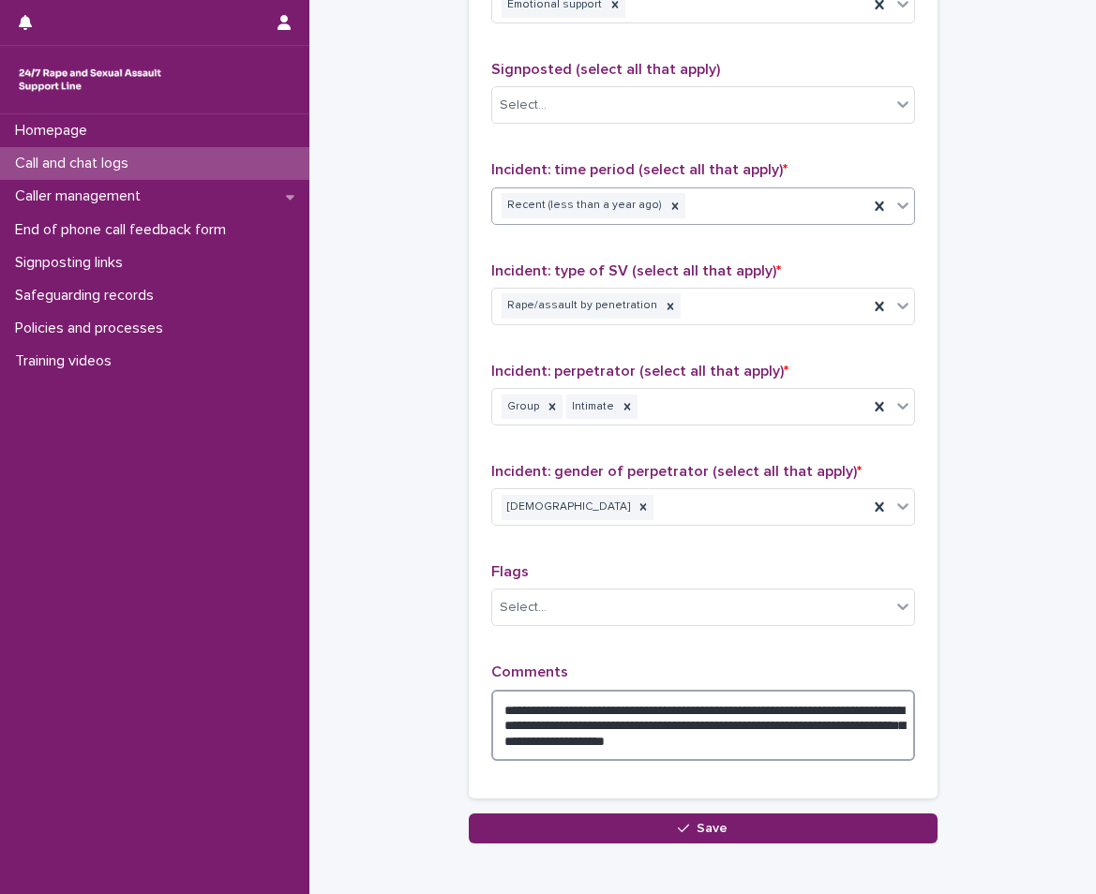
type textarea "**********"
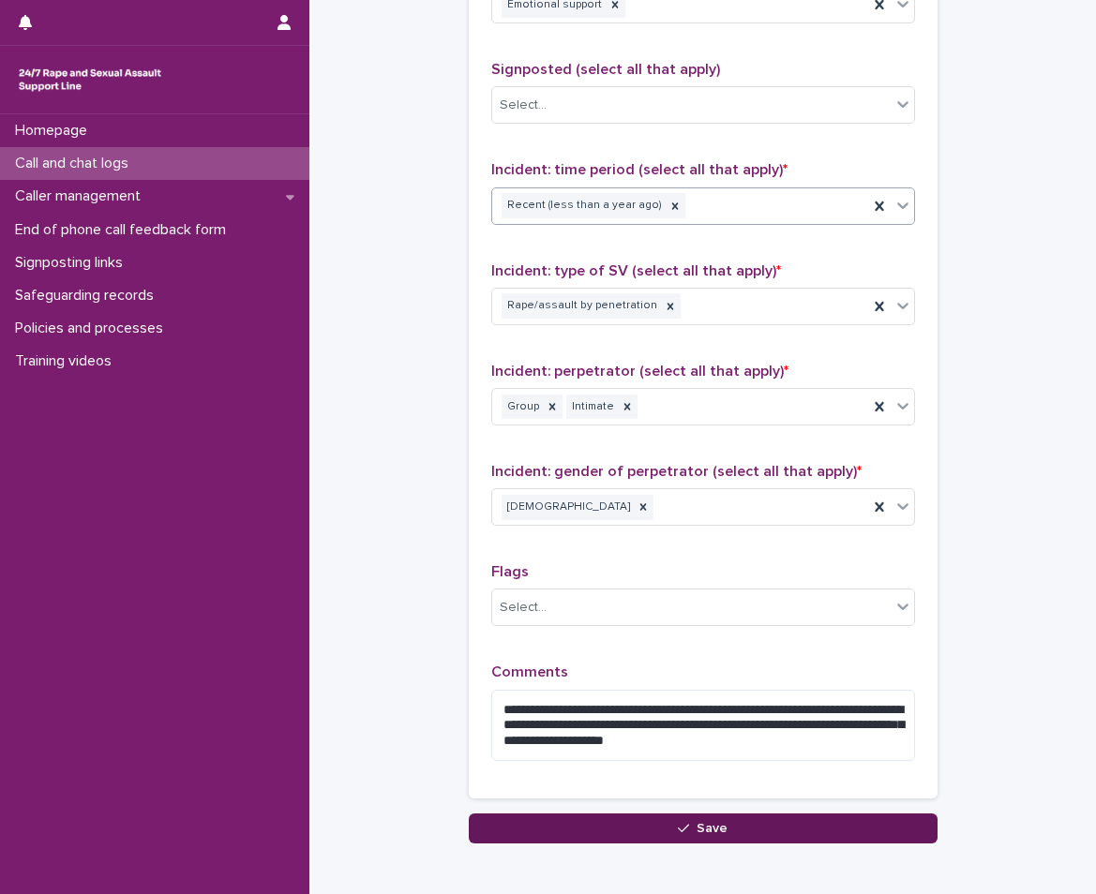
click at [749, 831] on button "Save" at bounding box center [703, 829] width 469 height 30
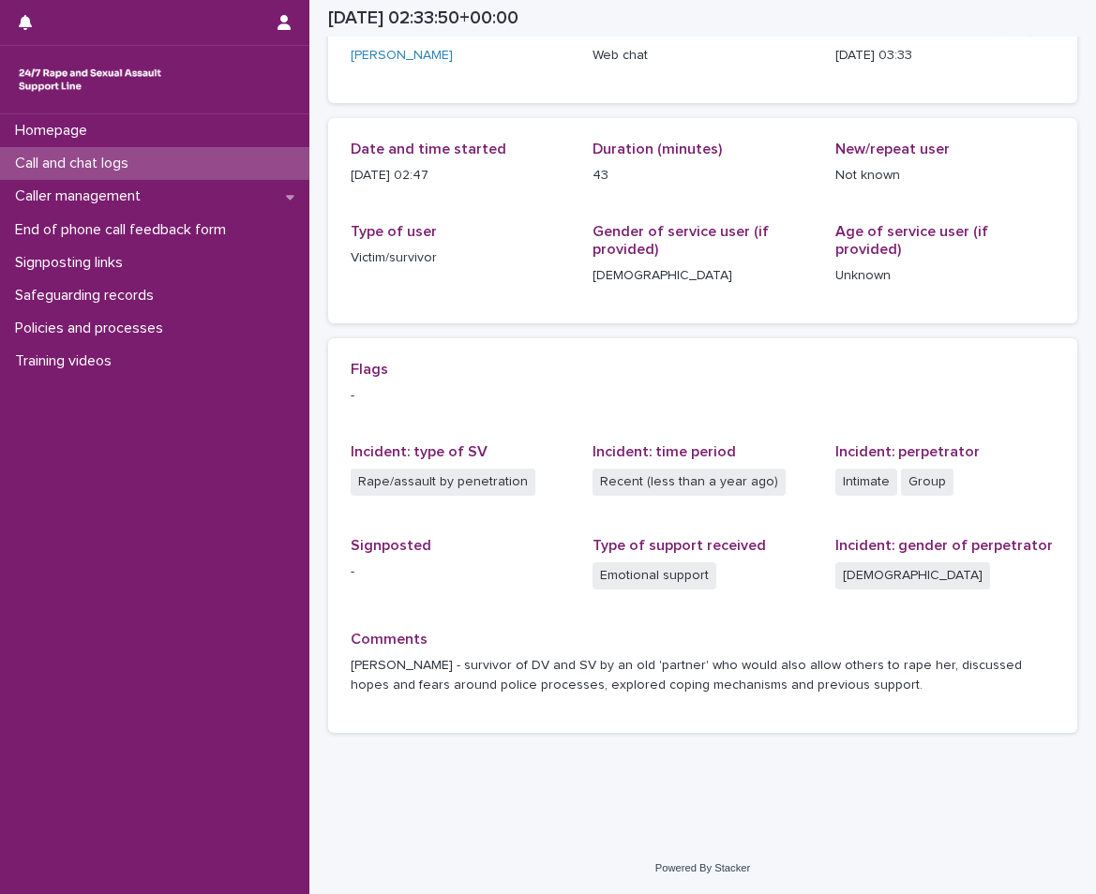
scroll to position [139, 0]
click at [71, 172] on p "Call and chat logs" at bounding box center [76, 164] width 136 height 18
